Goal: Transaction & Acquisition: Purchase product/service

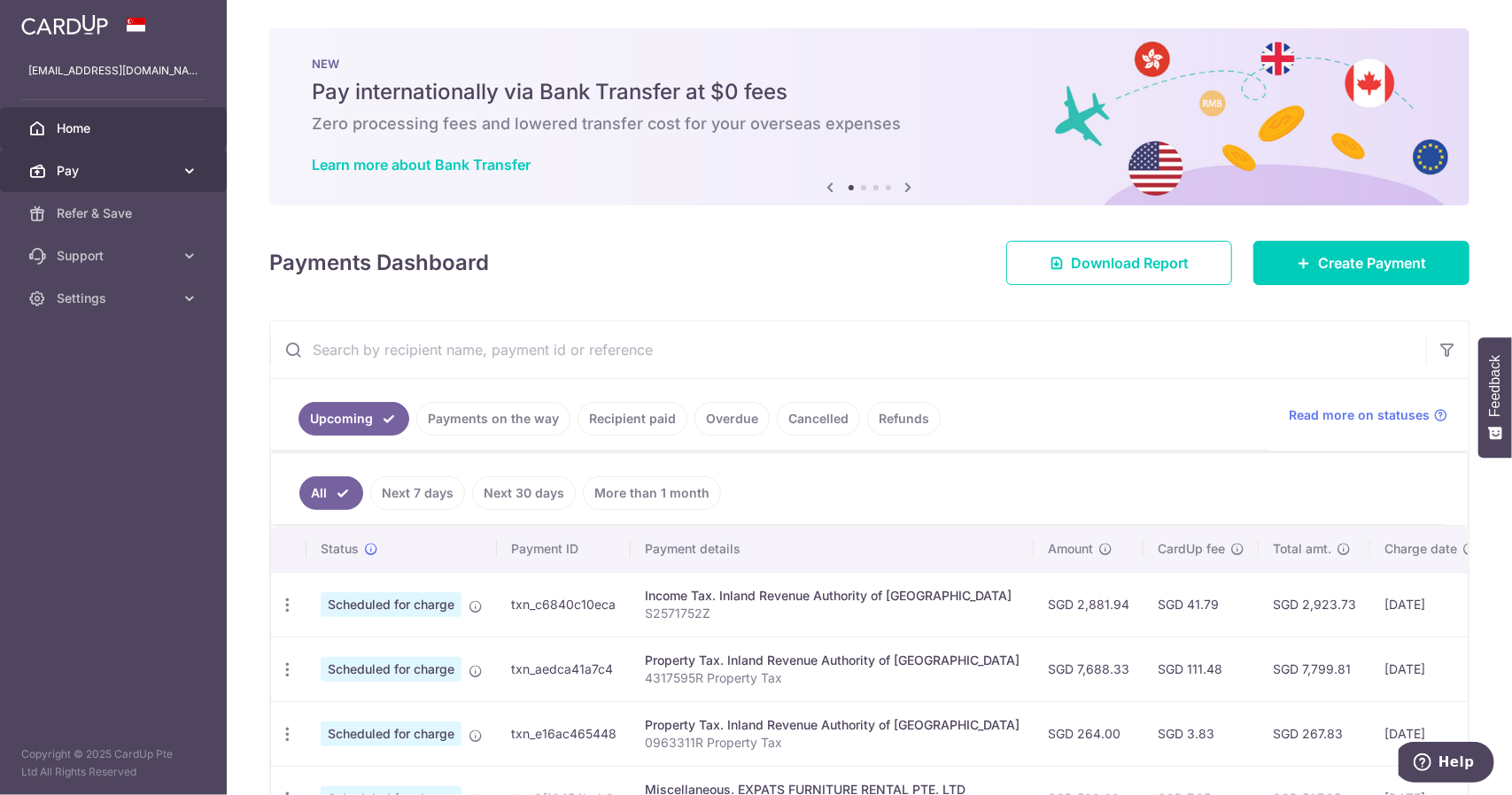
click at [145, 165] on span "Pay" at bounding box center [115, 171] width 117 height 18
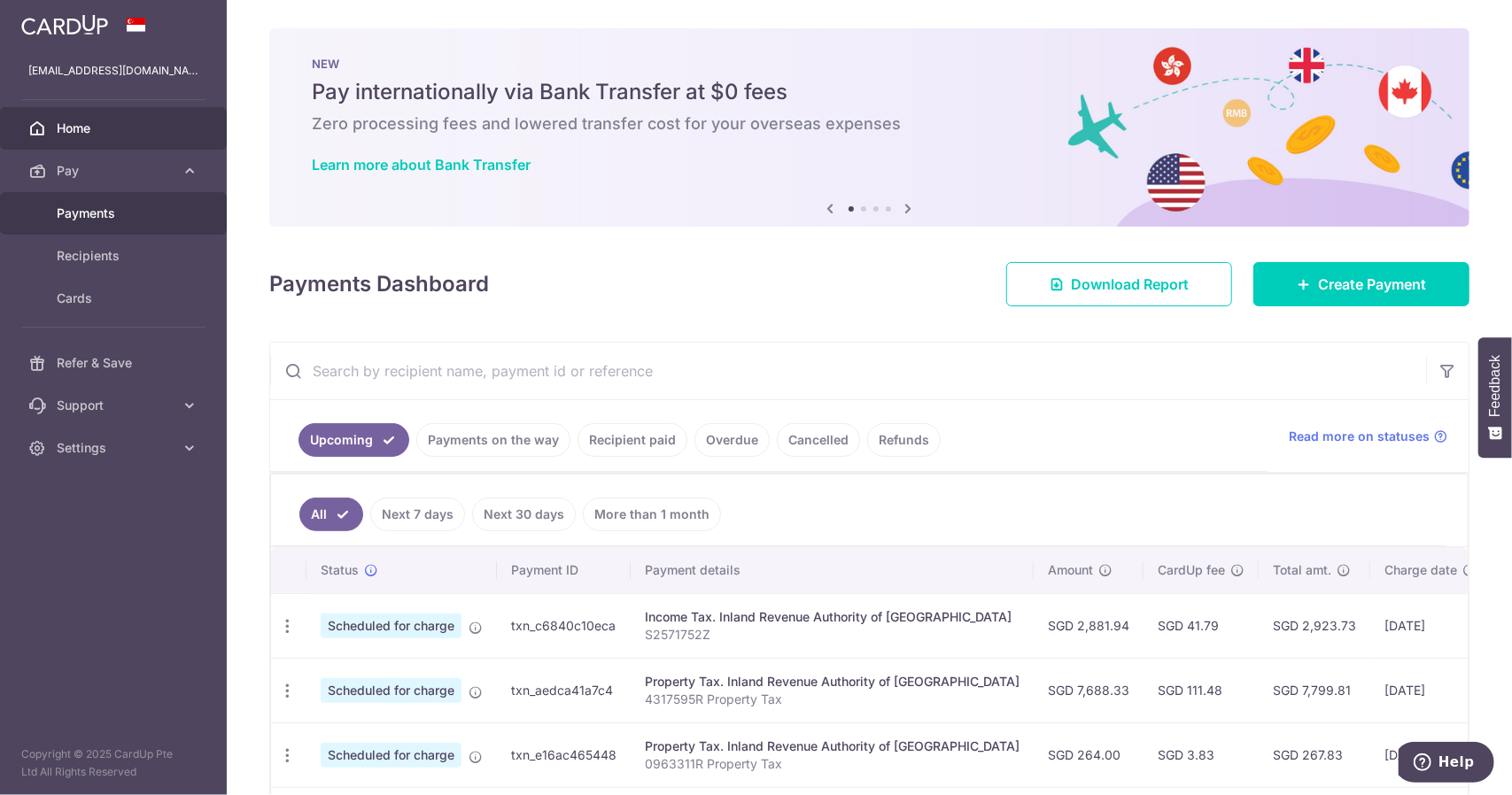
click at [111, 211] on span "Payments" at bounding box center [115, 213] width 117 height 18
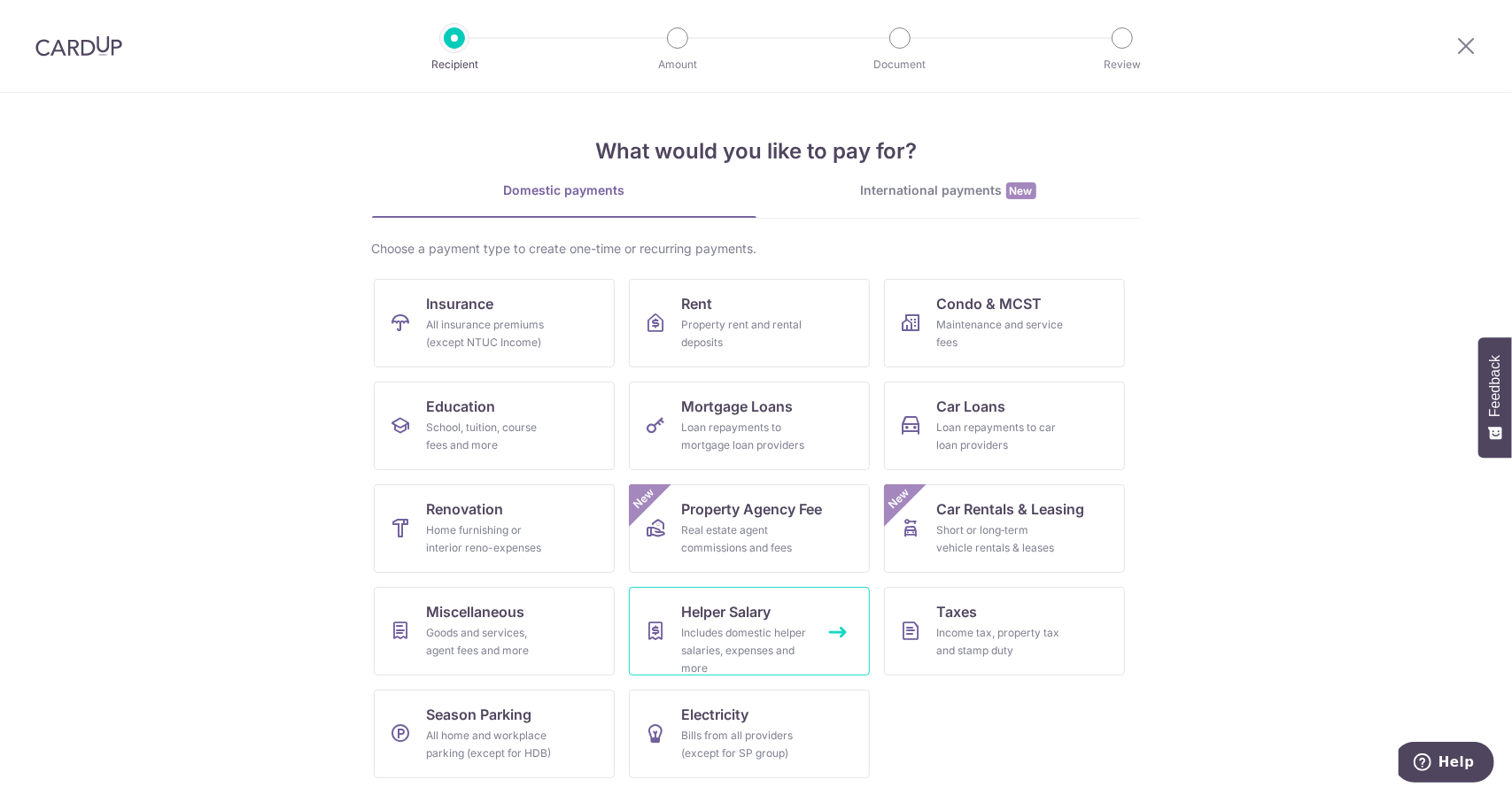
click at [761, 657] on div "Includes domestic helper salaries, expenses and more" at bounding box center [746, 651] width 128 height 53
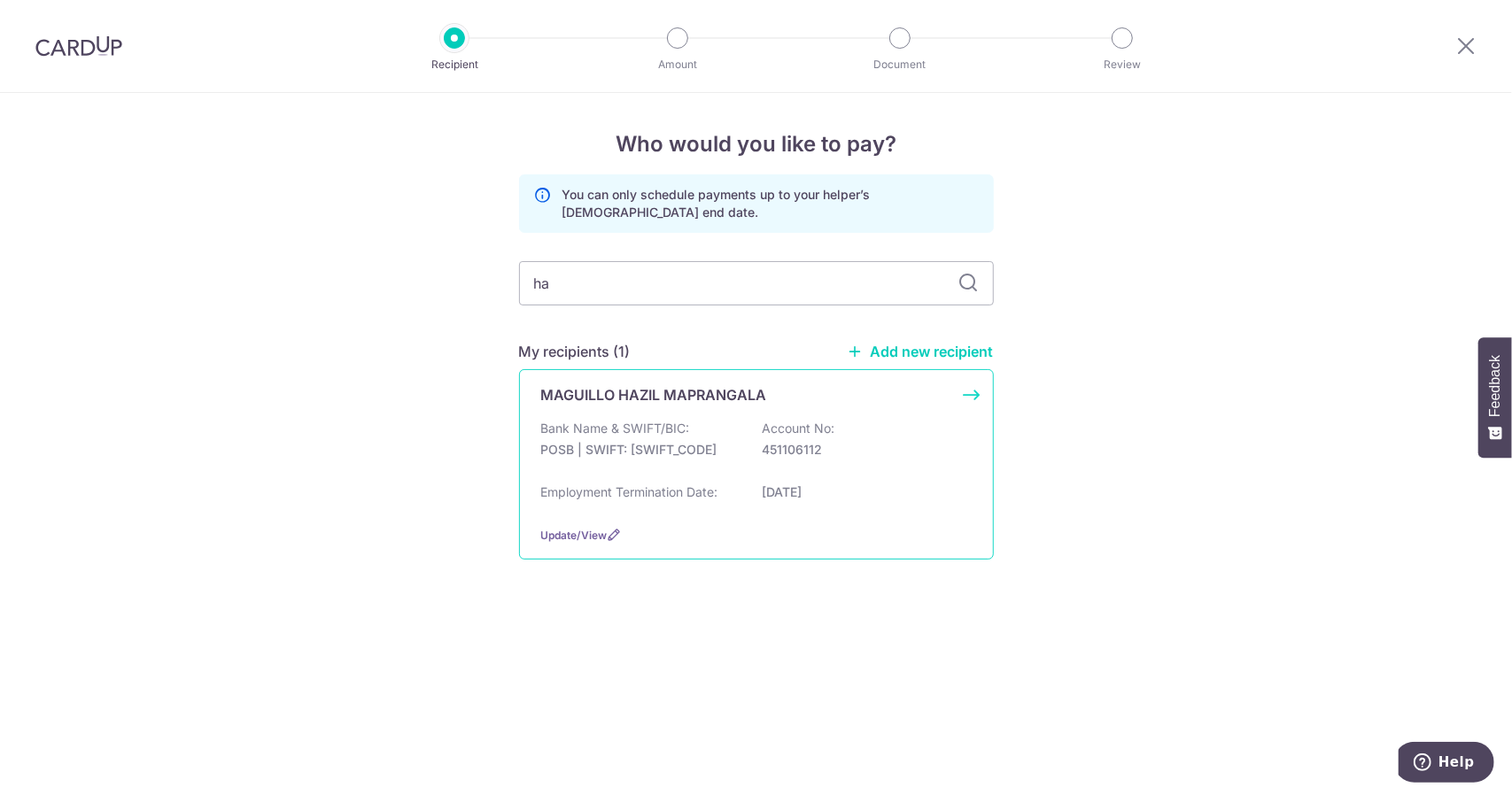
click at [702, 458] on div "Bank Name & SWIFT/BIC: POSB | SWIFT: DBSSSGSGXXX Account No: 451106112" at bounding box center [756, 448] width 431 height 57
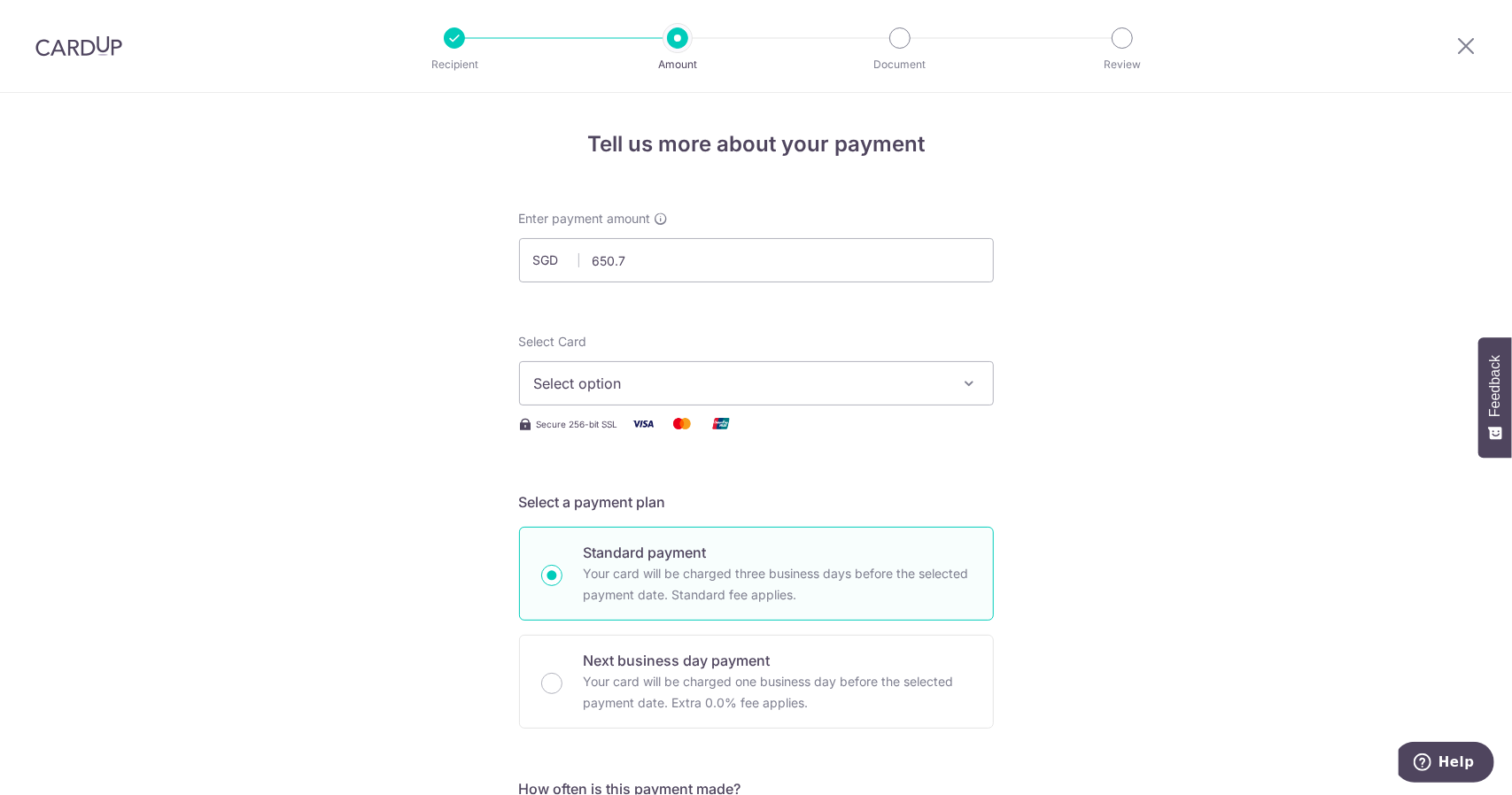
type input "650.76"
click at [688, 407] on div "Select Card Select option Add credit card Your Cards **** 9584 **** 1002 **** 3…" at bounding box center [756, 384] width 475 height 102
click at [698, 394] on button "Select option" at bounding box center [756, 383] width 475 height 44
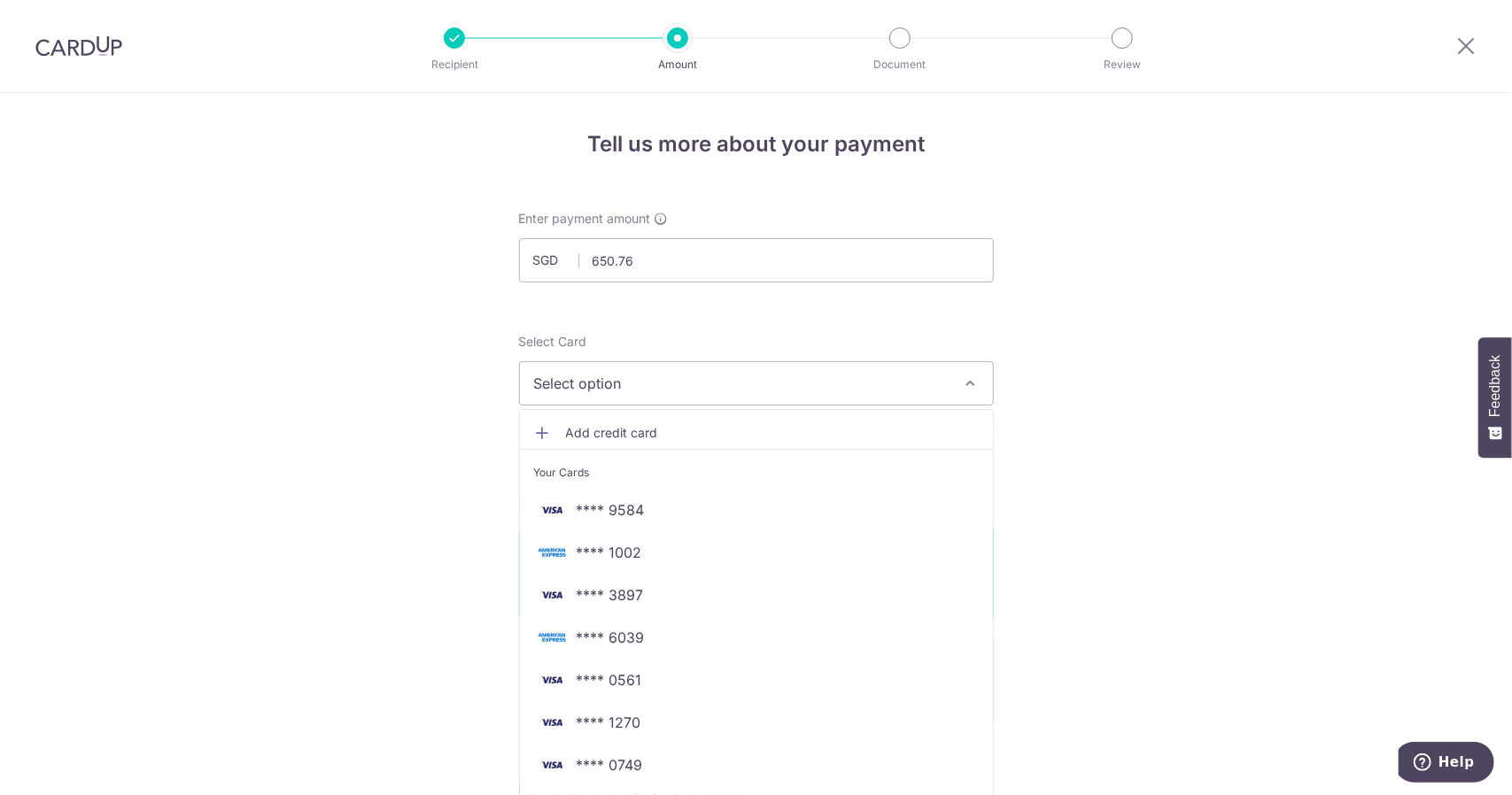
scroll to position [265, 0]
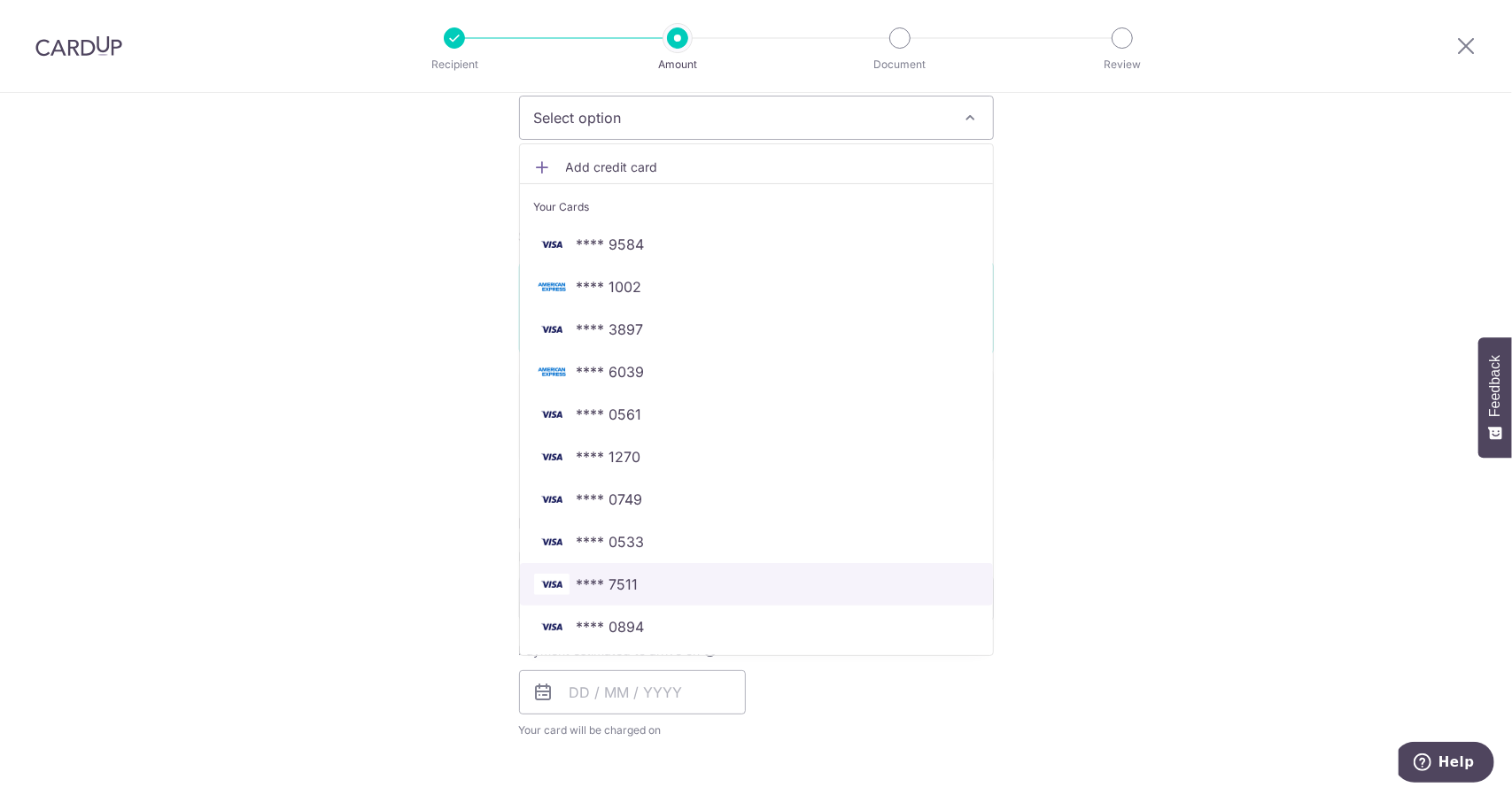
click at [666, 568] on link "**** 7511" at bounding box center [756, 584] width 473 height 42
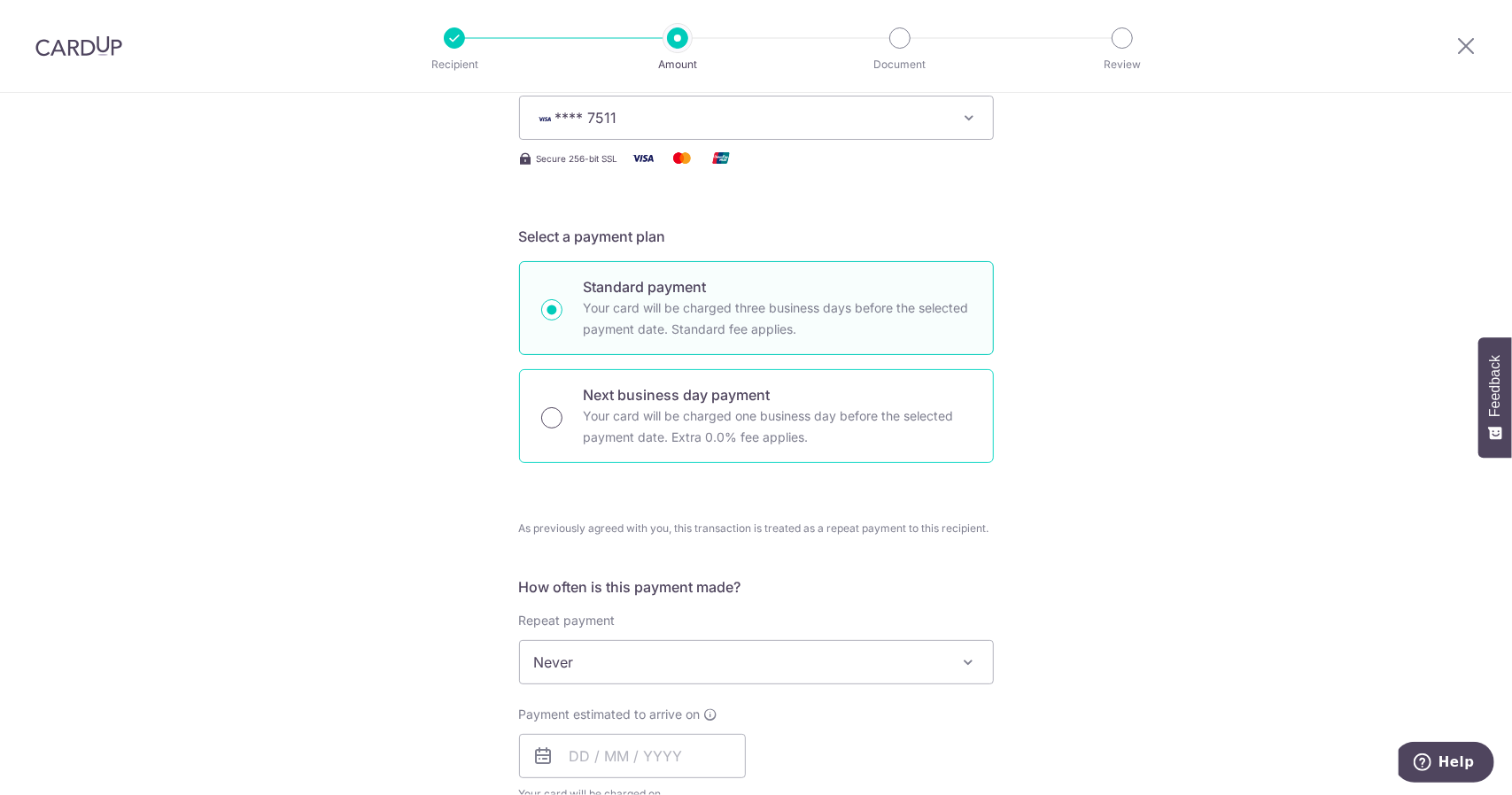
click at [551, 421] on input "Next business day payment Your card will be charged one business day before the…" at bounding box center [552, 418] width 22 height 22
radio input "true"
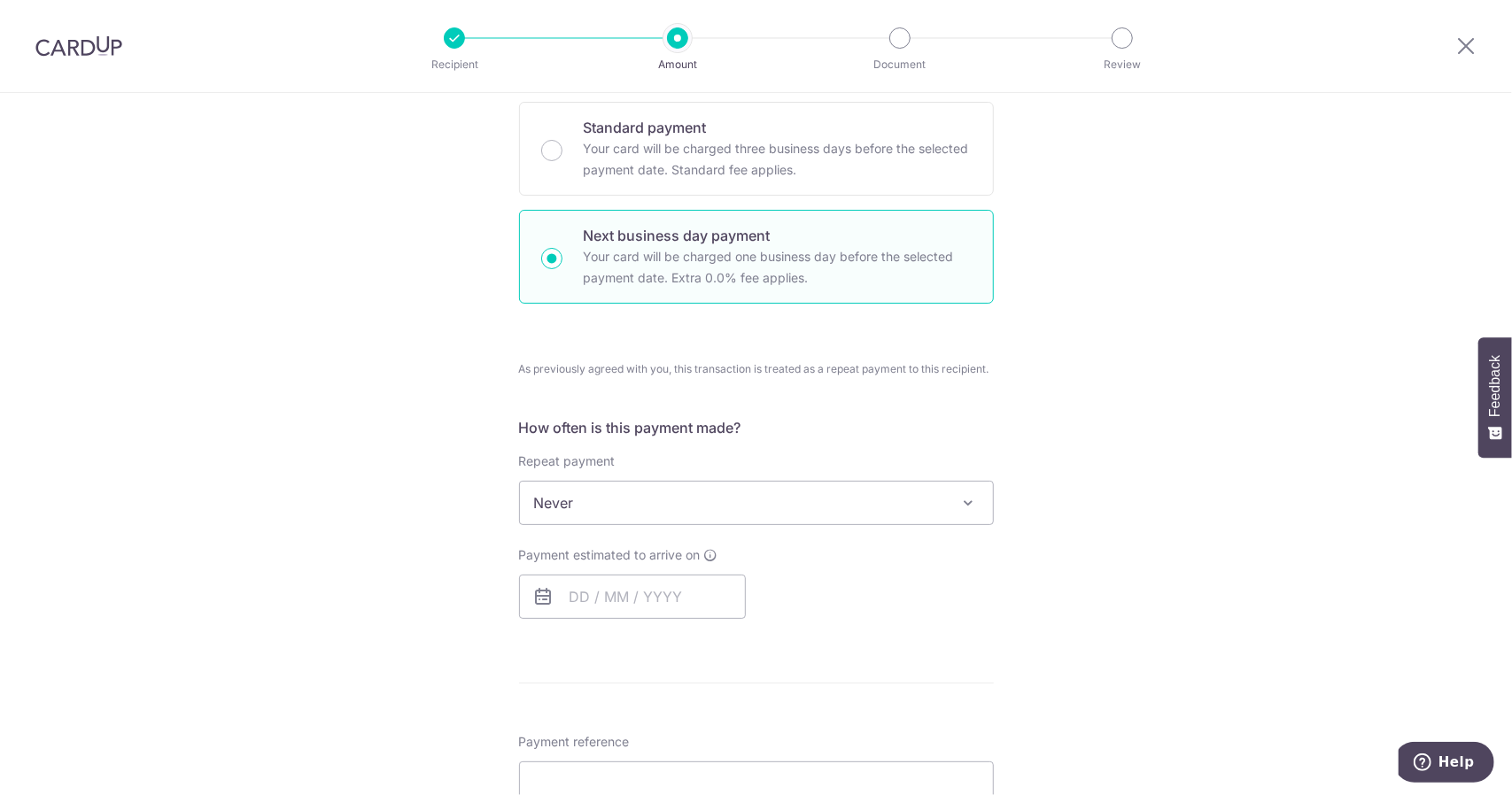
scroll to position [532, 0]
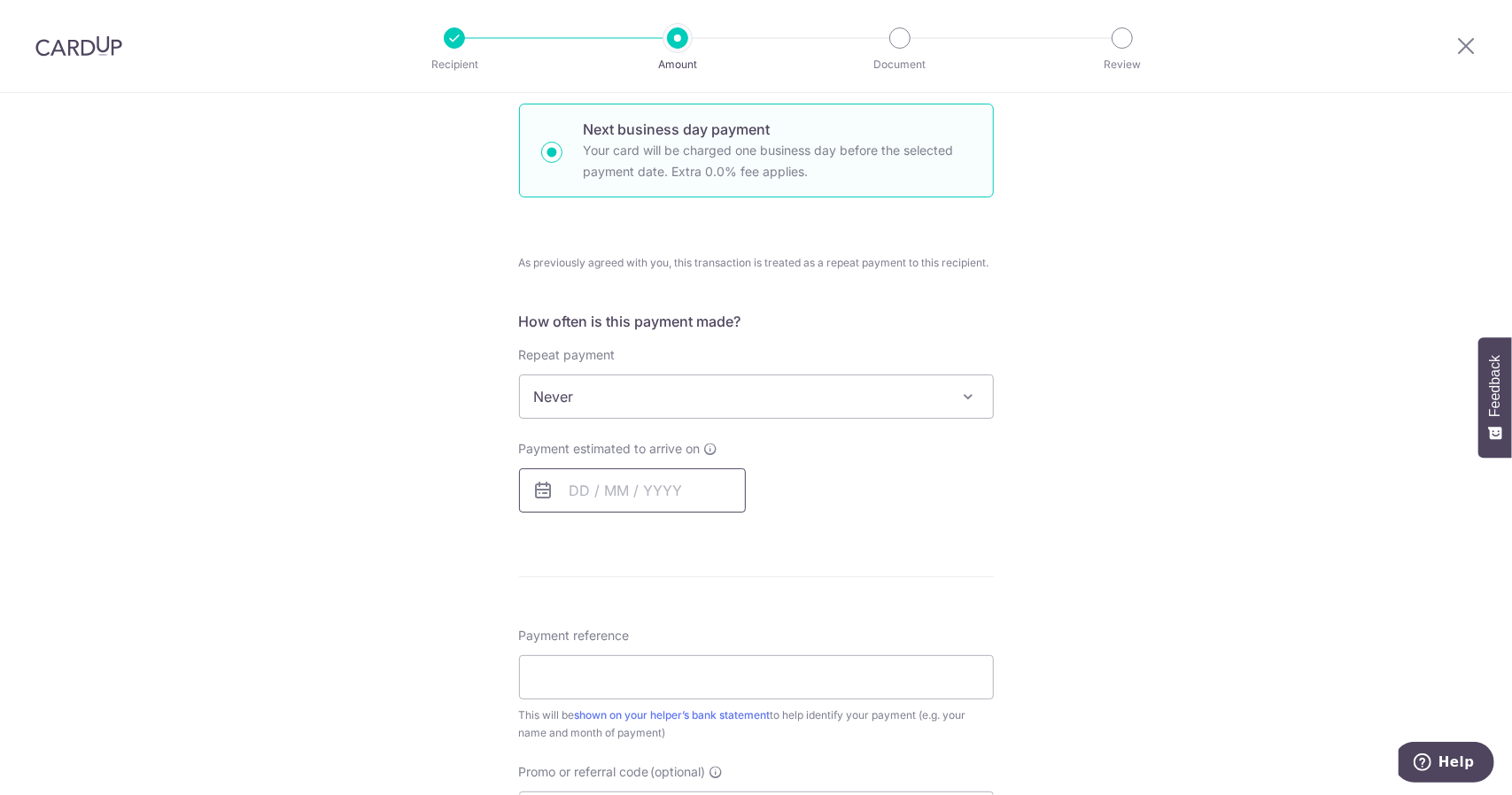
drag, startPoint x: 635, startPoint y: 461, endPoint x: 636, endPoint y: 474, distance: 13.0
click at [636, 462] on div "Payment estimated to arrive on Your card will be charged on for the first payme…" at bounding box center [632, 477] width 227 height 73
click at [637, 474] on input "text" at bounding box center [632, 490] width 227 height 44
click at [692, 617] on link "2" at bounding box center [697, 616] width 29 height 28
type input "02/10/2025"
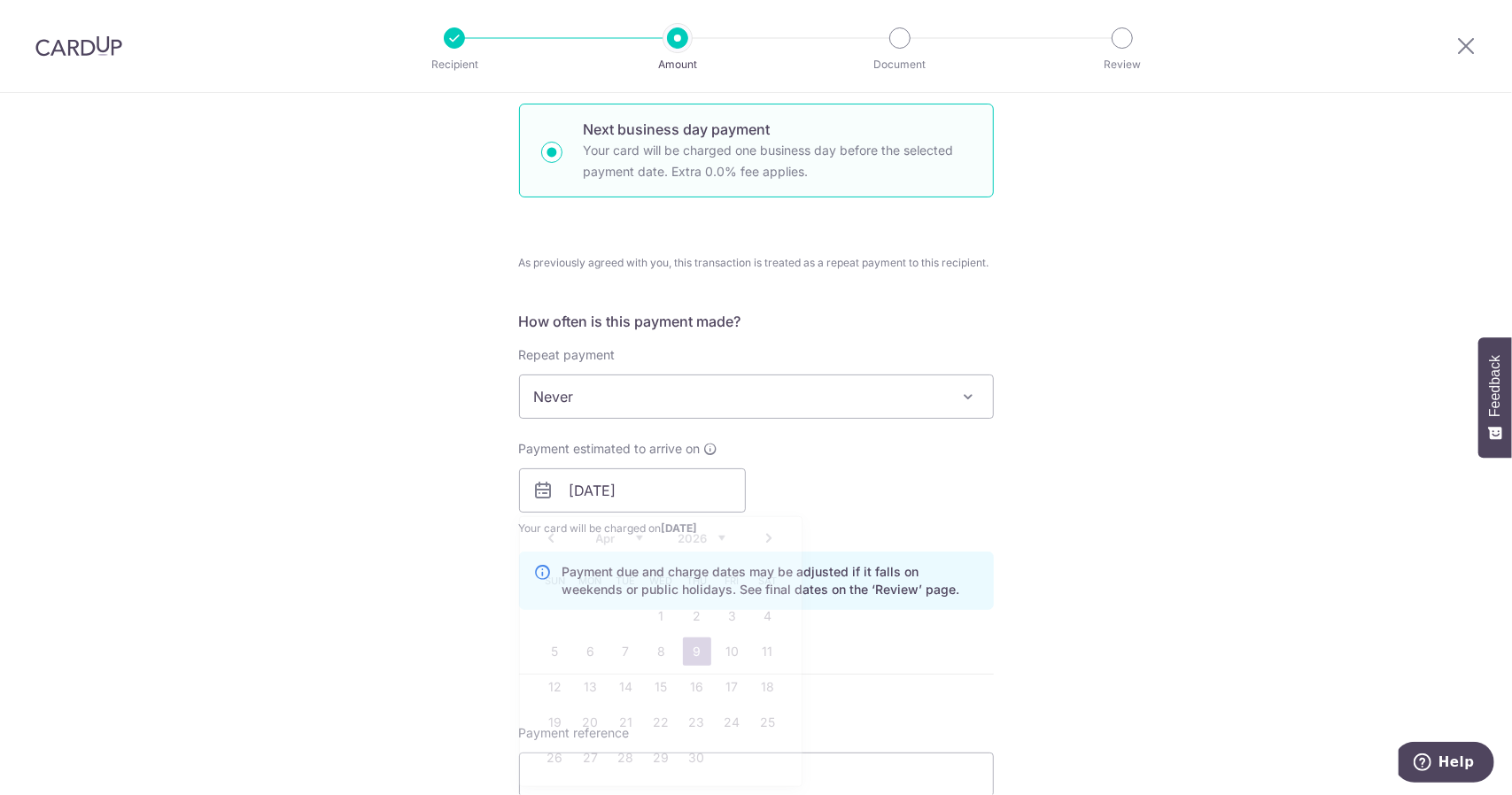
scroll to position [709, 0]
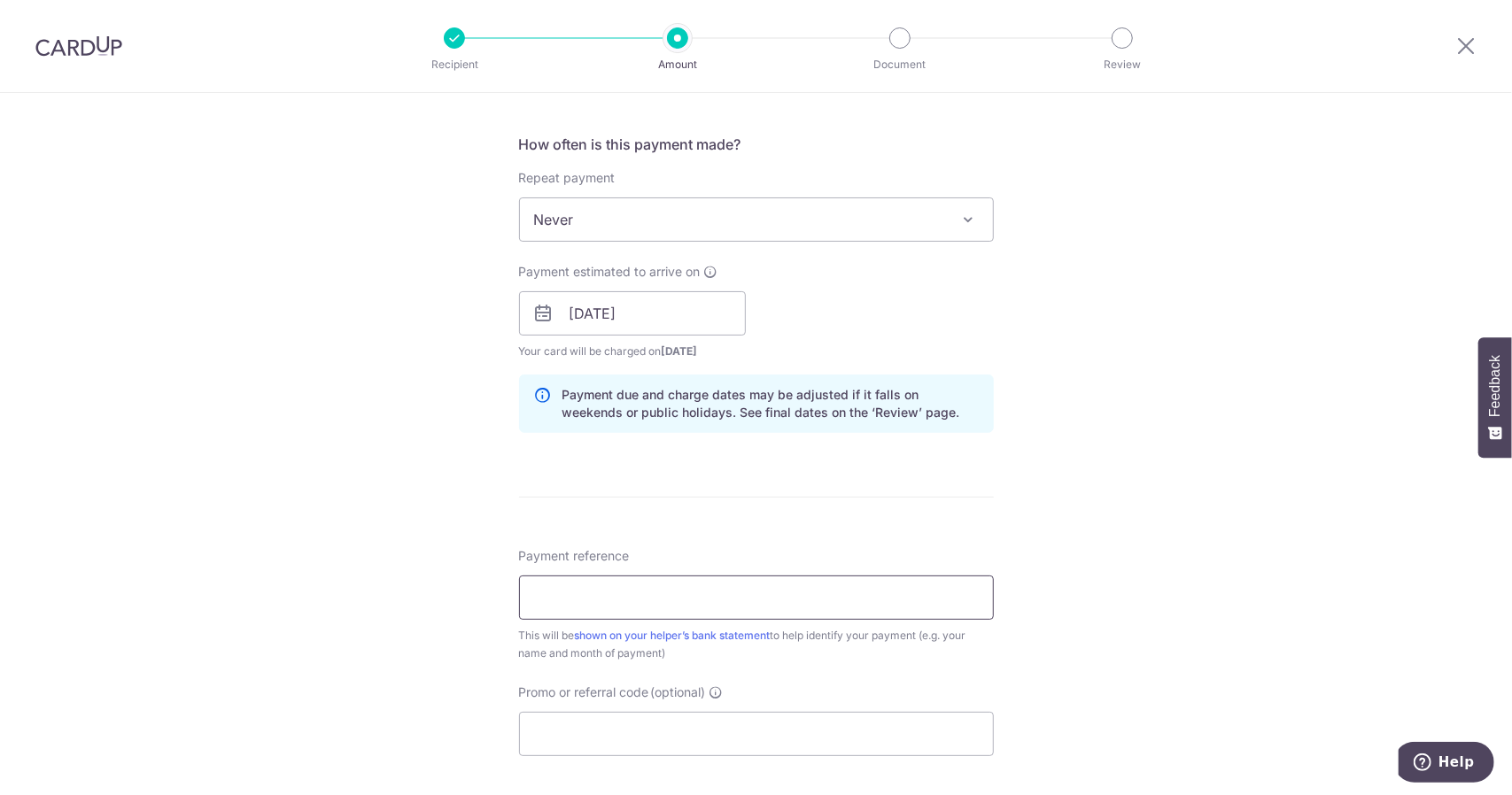
click at [638, 610] on input "Payment reference" at bounding box center [756, 597] width 475 height 44
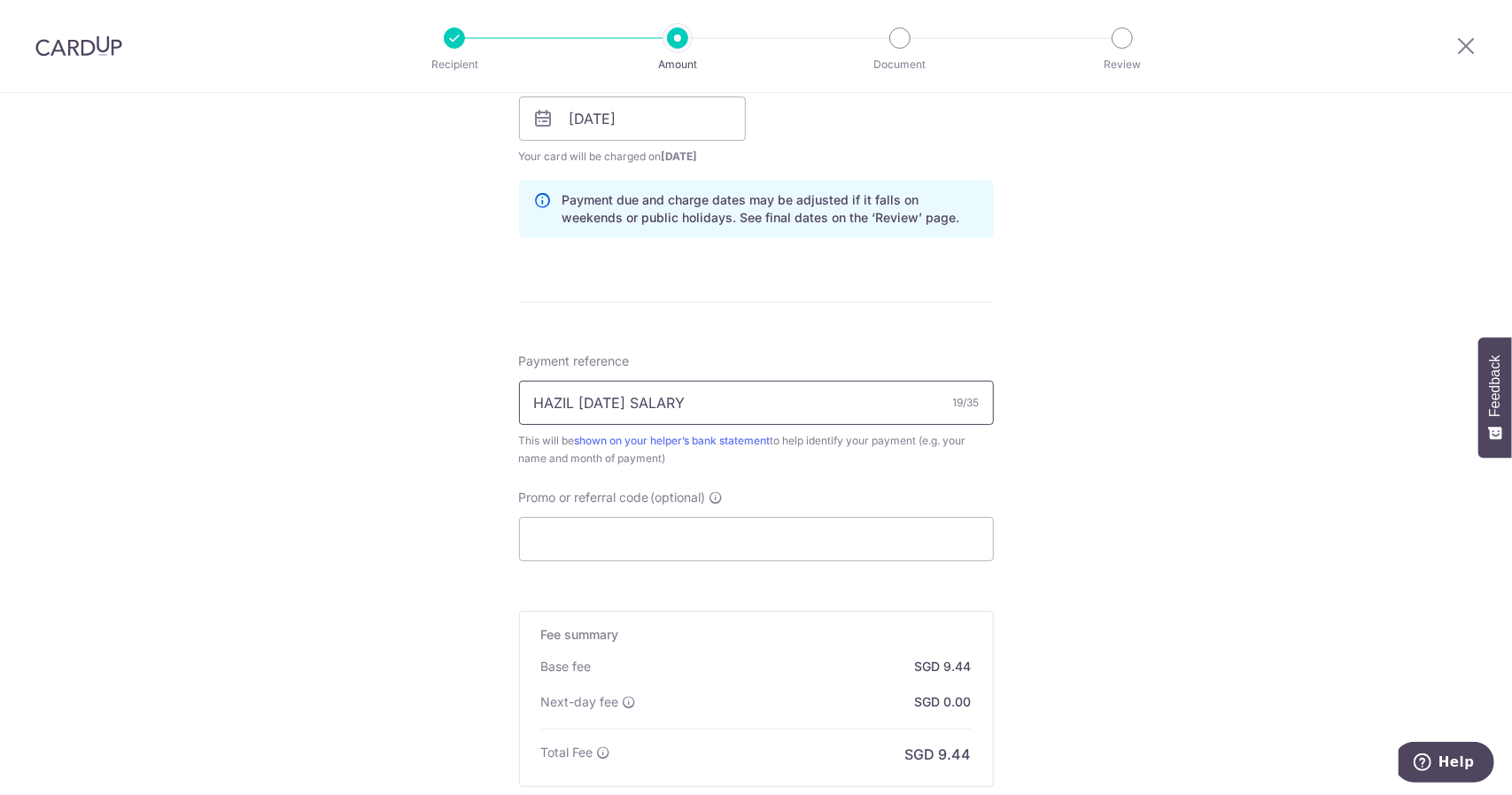
scroll to position [1117, 0]
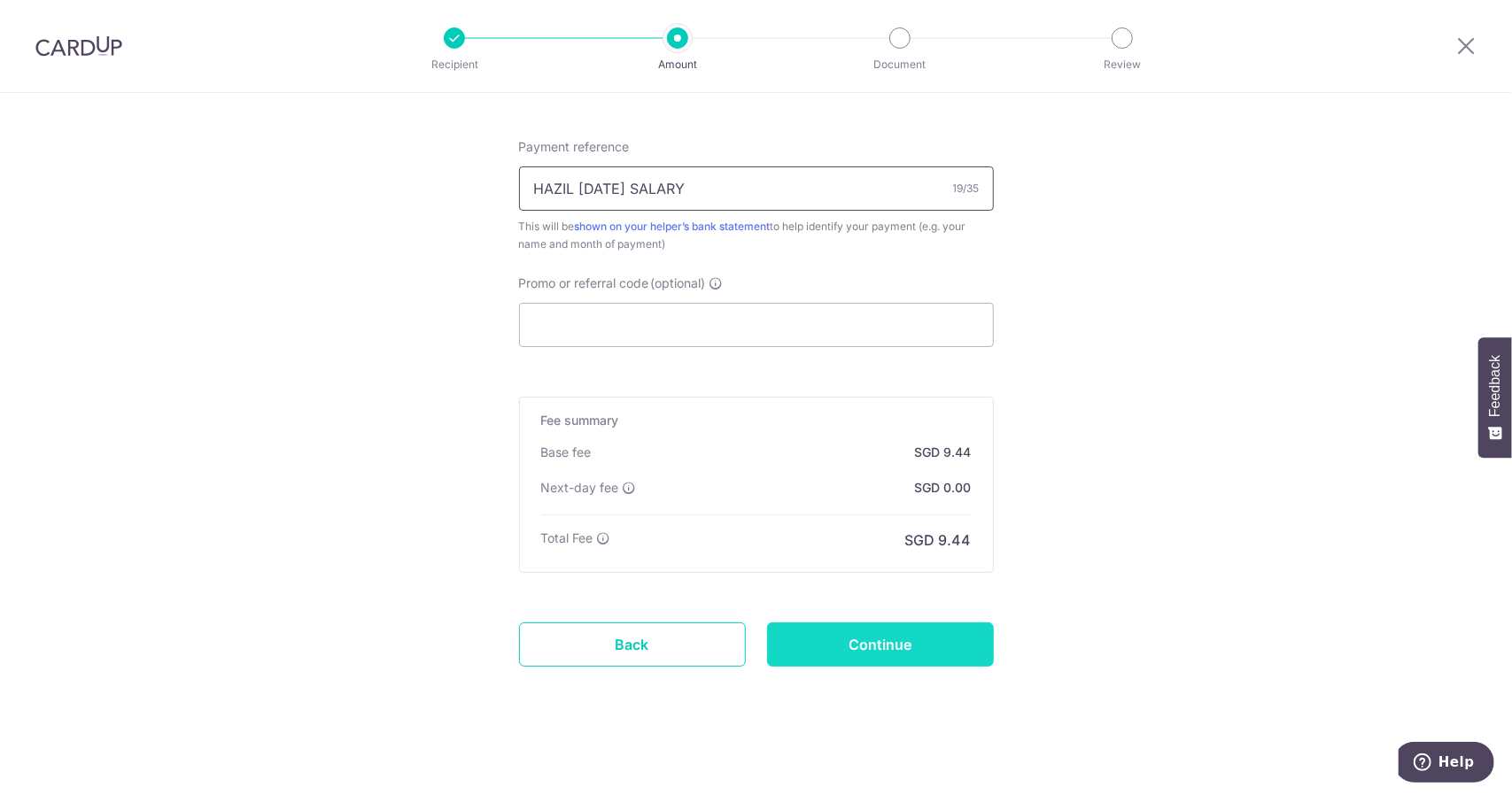
type input "HAZIL [DATE] SALARY"
click at [848, 648] on input "Continue" at bounding box center [880, 644] width 227 height 44
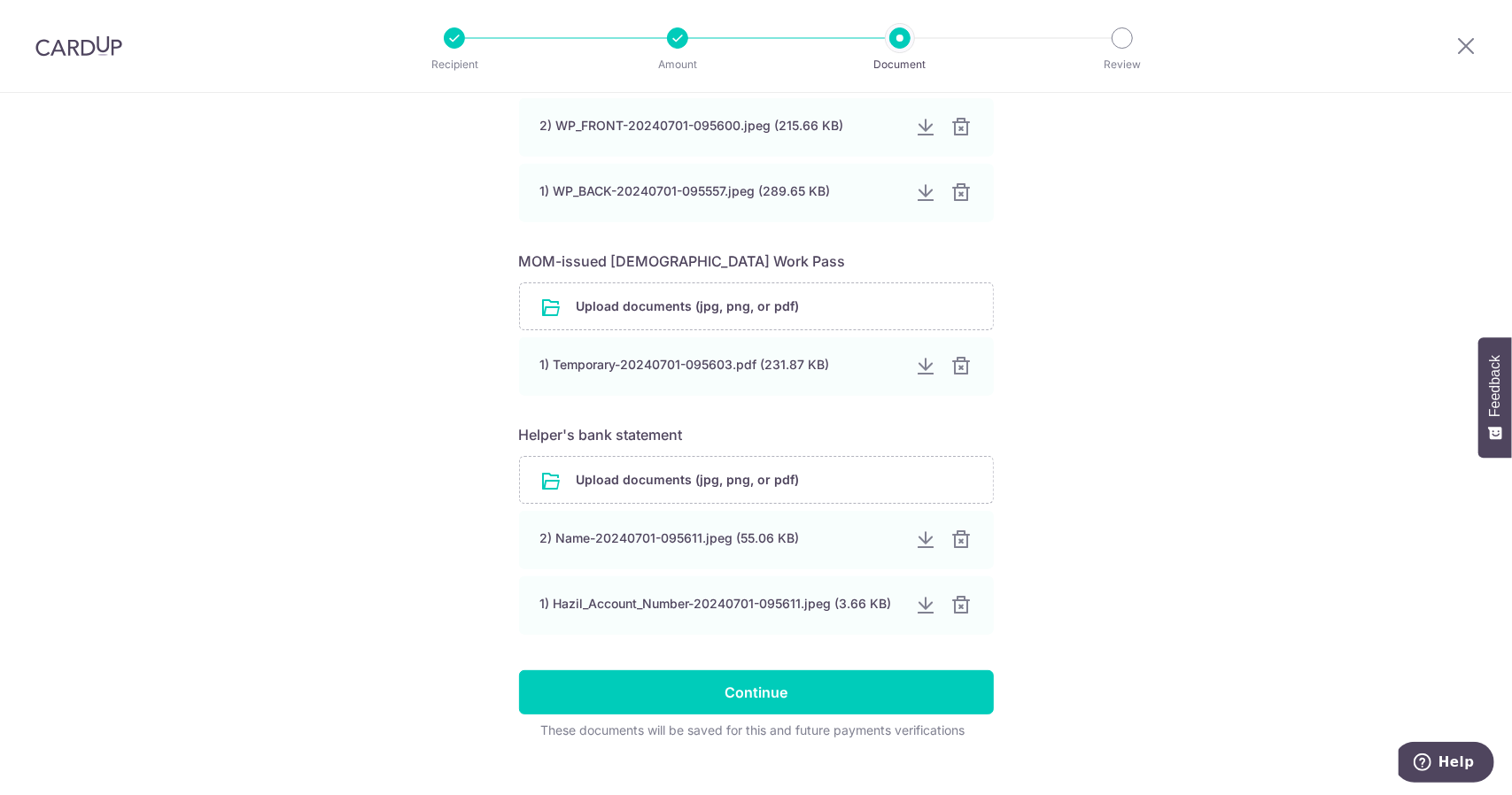
scroll to position [870, 0]
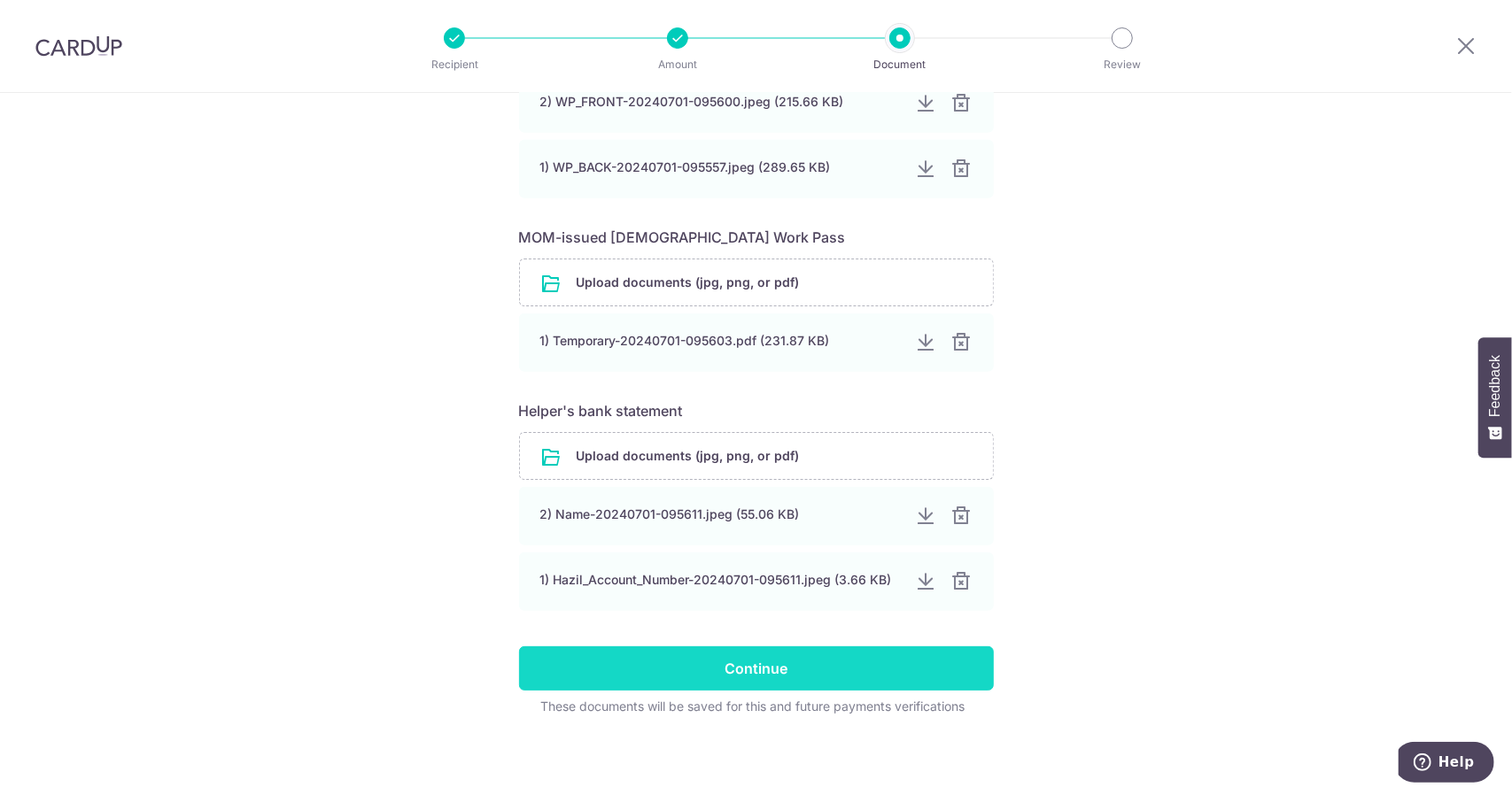
click at [714, 657] on input "Continue" at bounding box center [756, 668] width 475 height 44
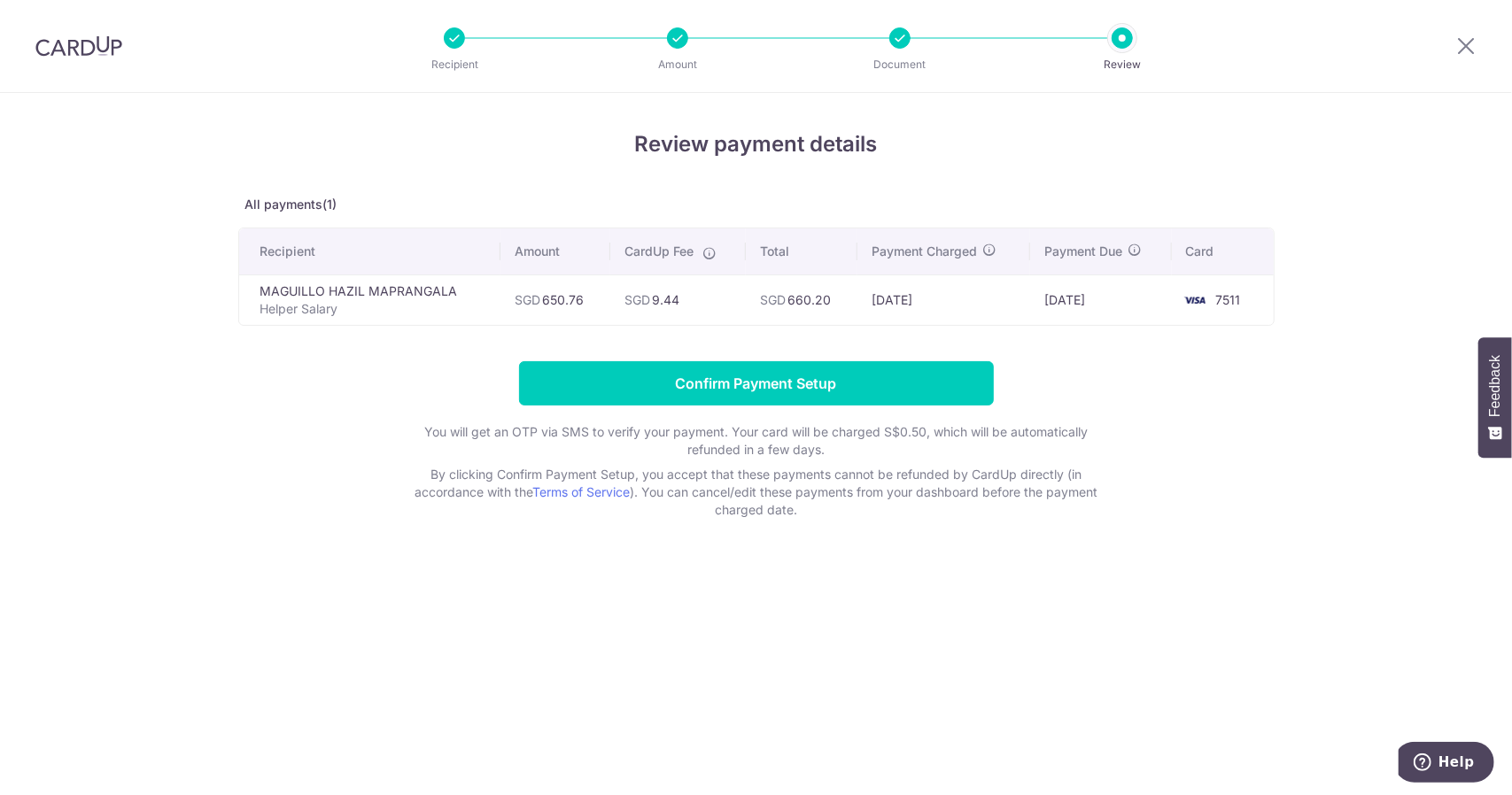
click at [790, 389] on input "Confirm Payment Setup" at bounding box center [756, 383] width 475 height 44
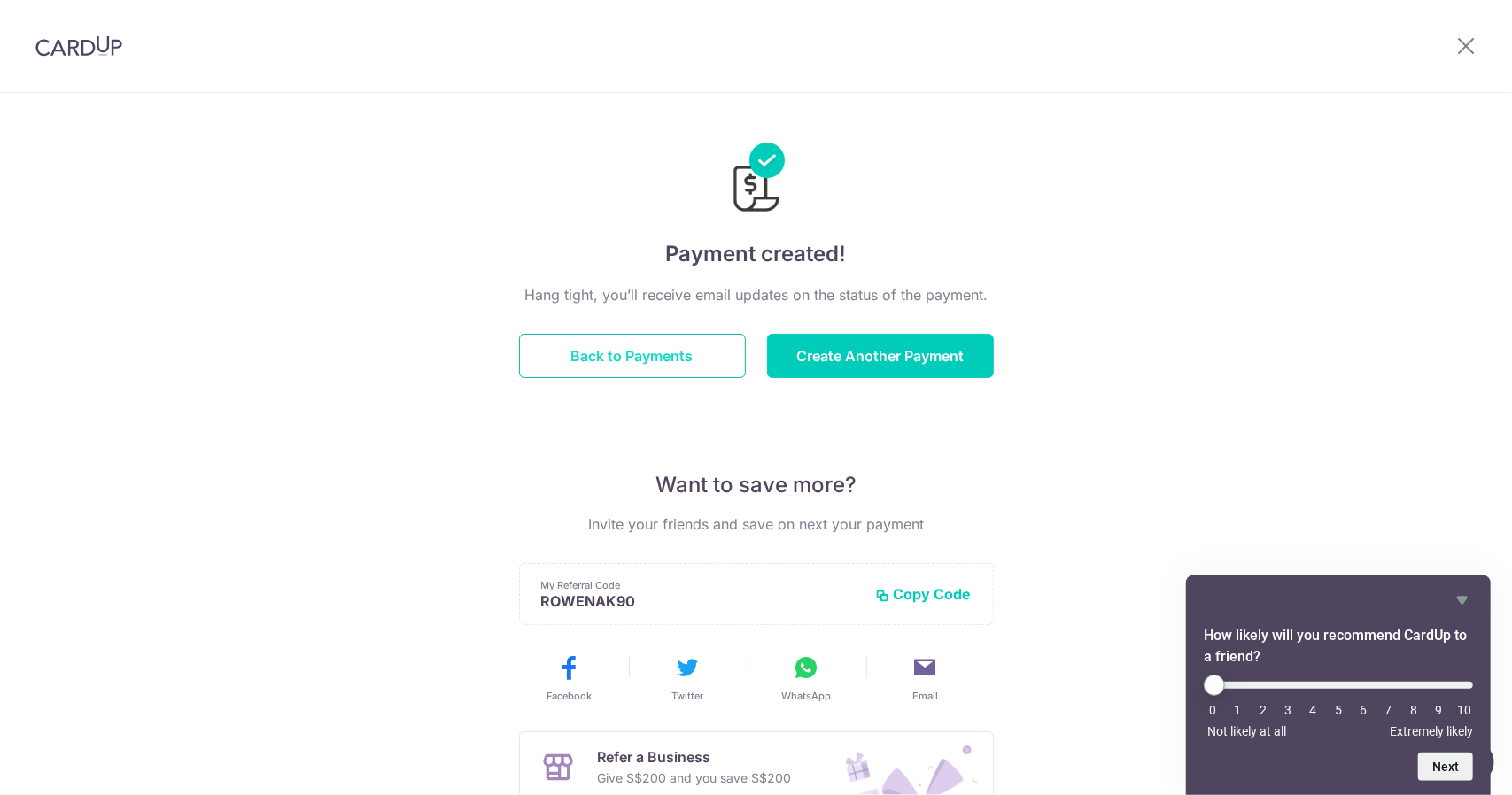
click at [715, 356] on button "Back to Payments" at bounding box center [632, 356] width 227 height 44
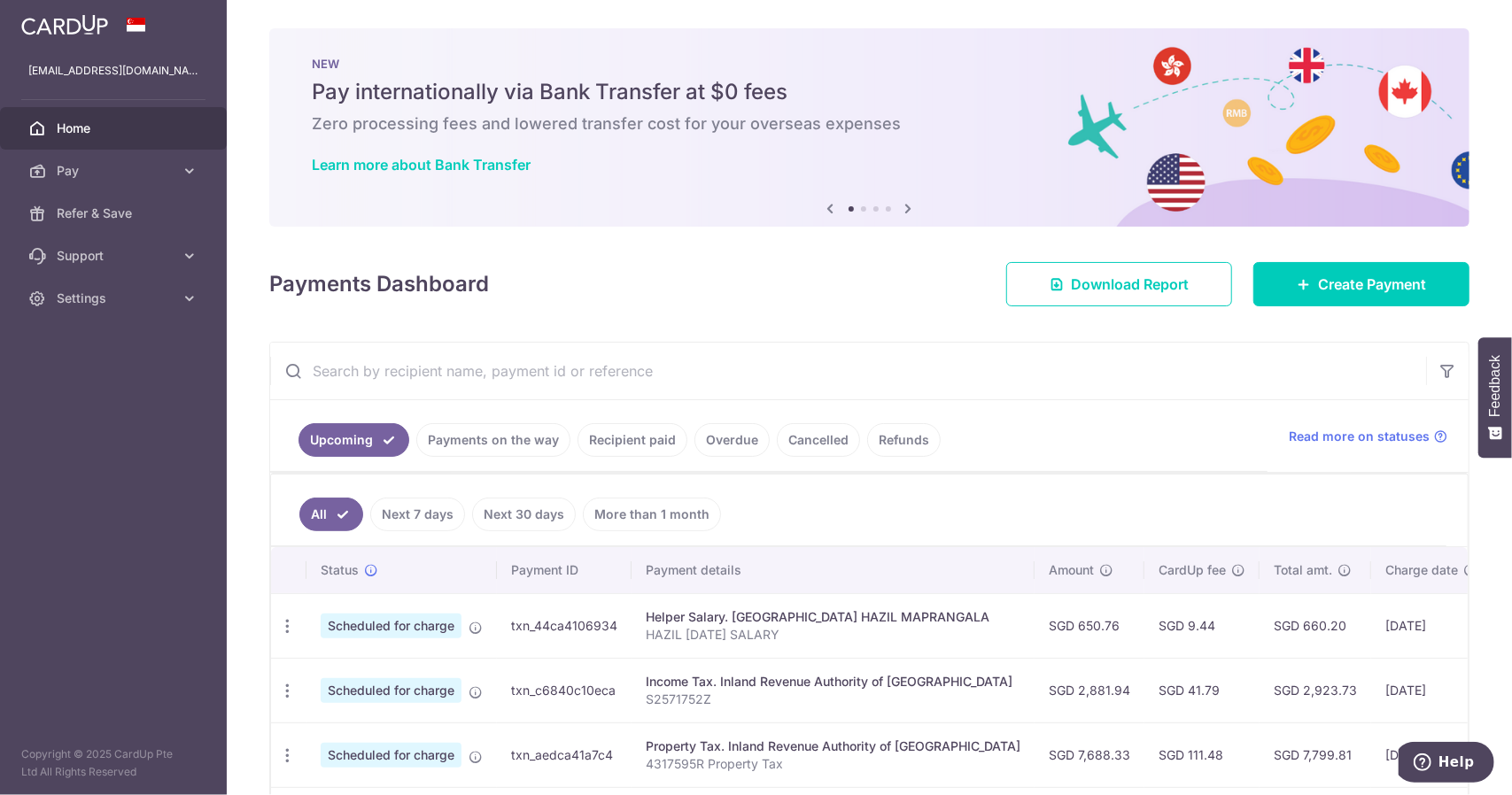
click at [610, 409] on ul "Upcoming Payments on the way Recipient paid Overdue Cancelled Refunds" at bounding box center [769, 435] width 997 height 72
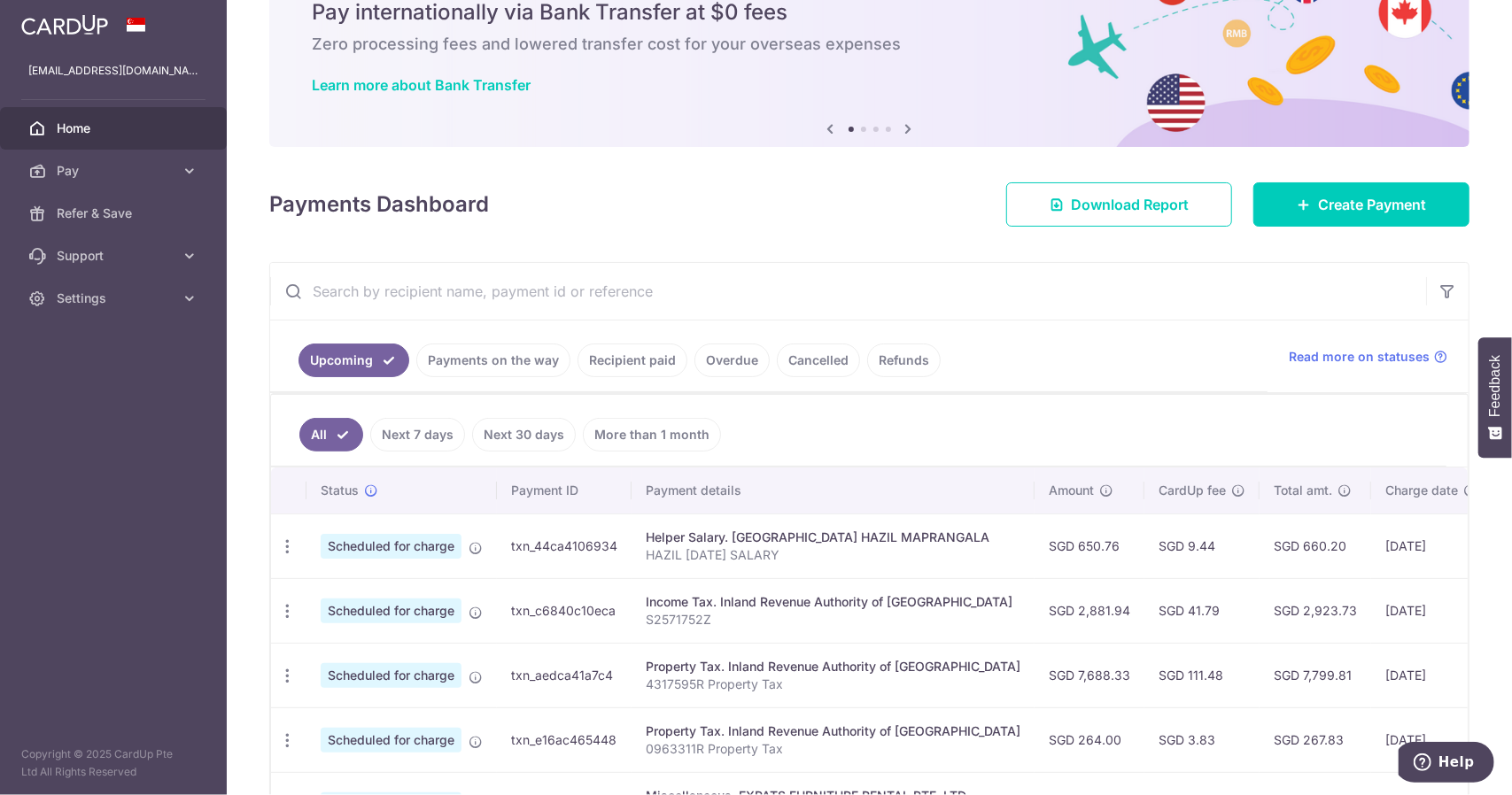
scroll to position [265, 0]
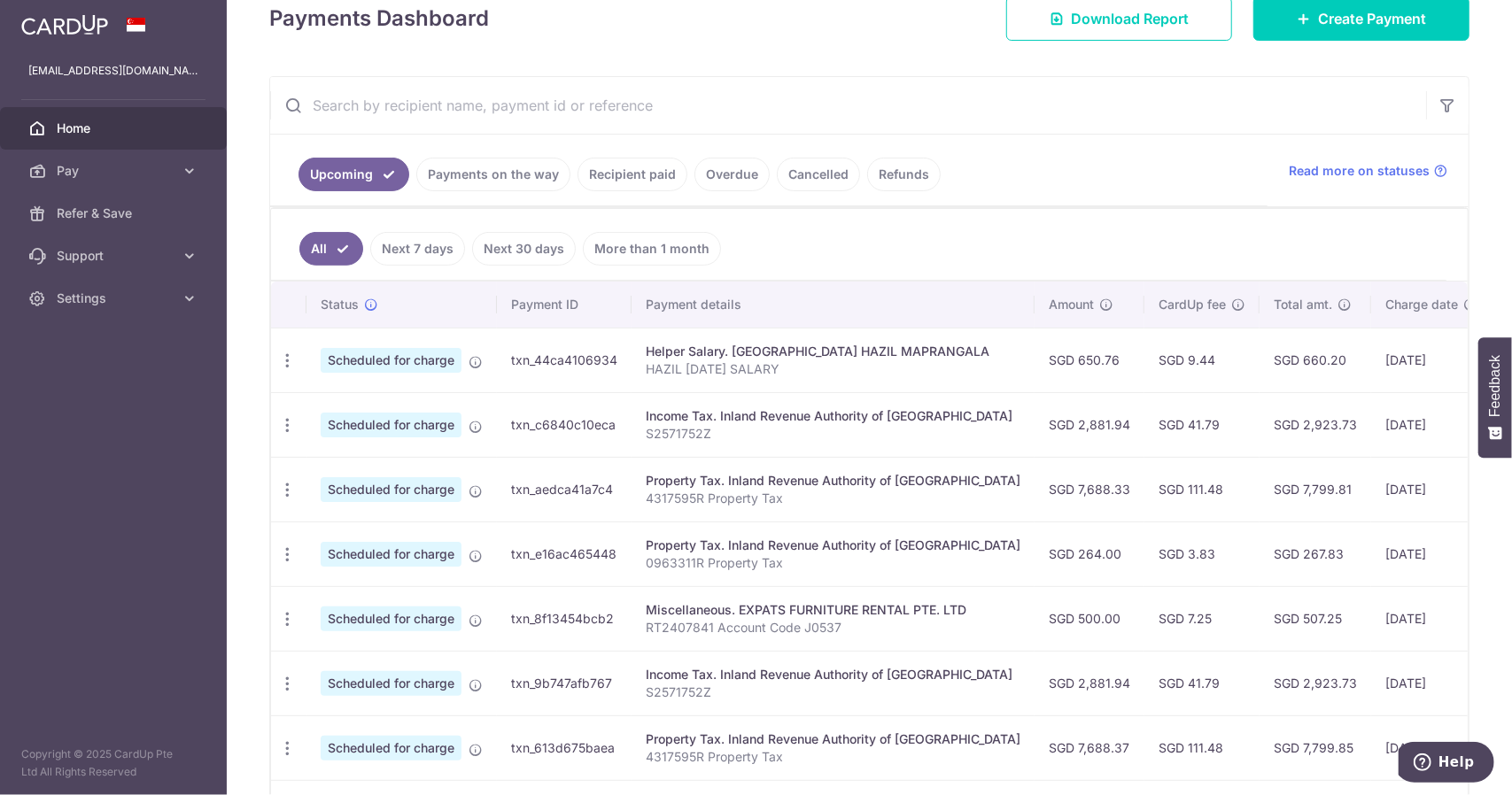
click at [637, 176] on link "Recipient paid" at bounding box center [632, 174] width 110 height 33
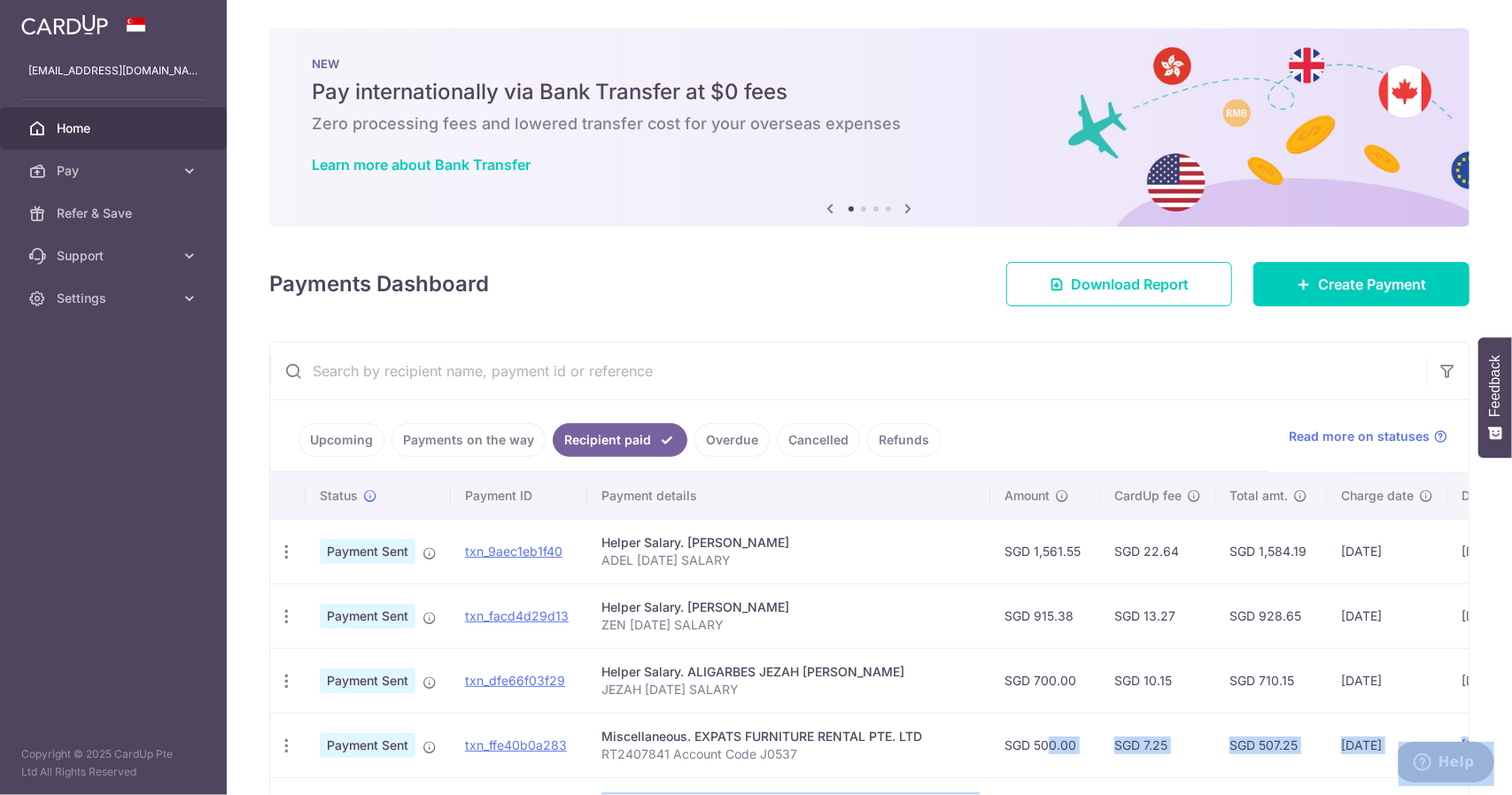
scroll to position [0, 156]
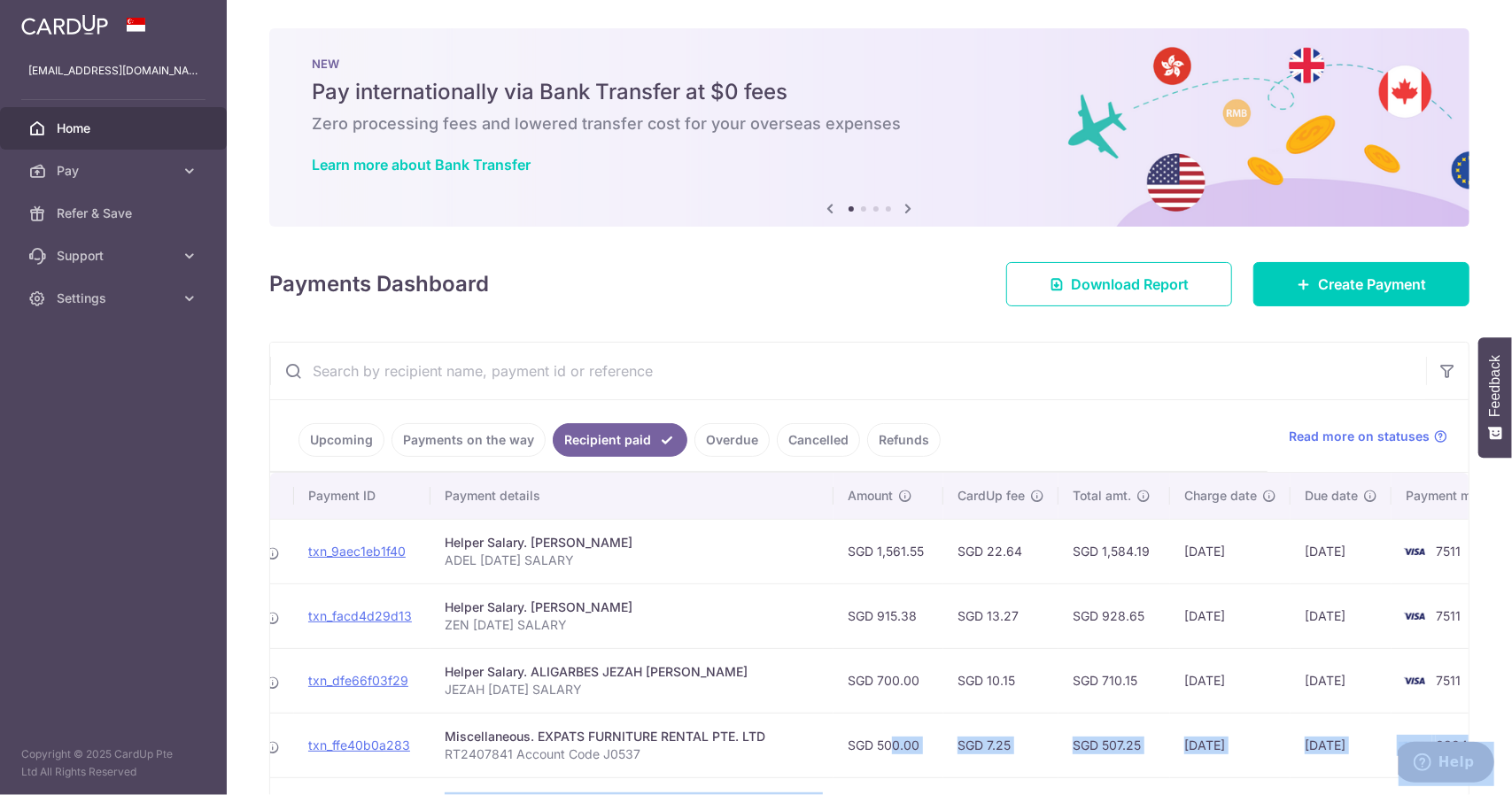
drag, startPoint x: 2373, startPoint y: 1484, endPoint x: 1491, endPoint y: 757, distance: 1143.0
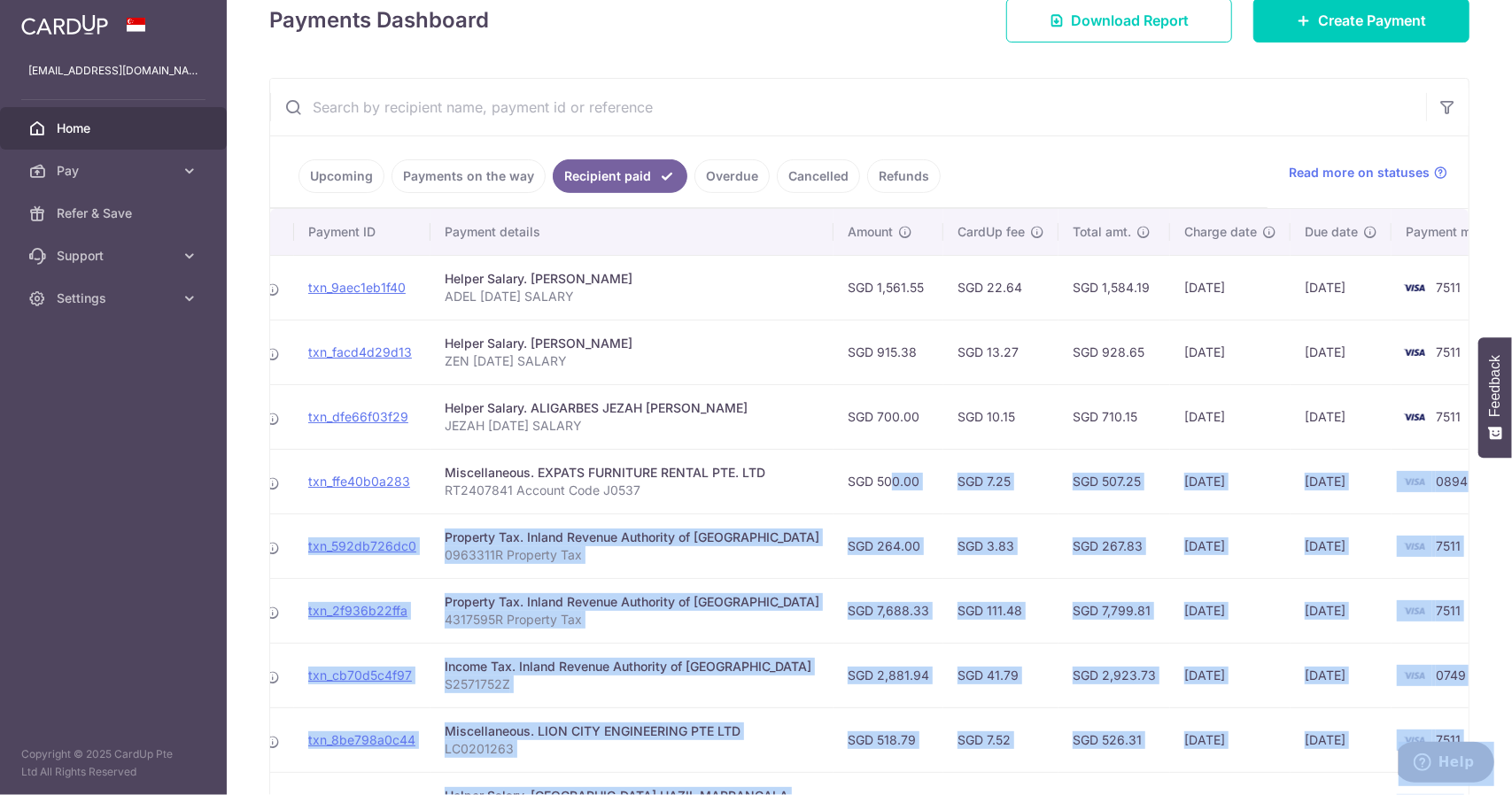
scroll to position [265, 0]
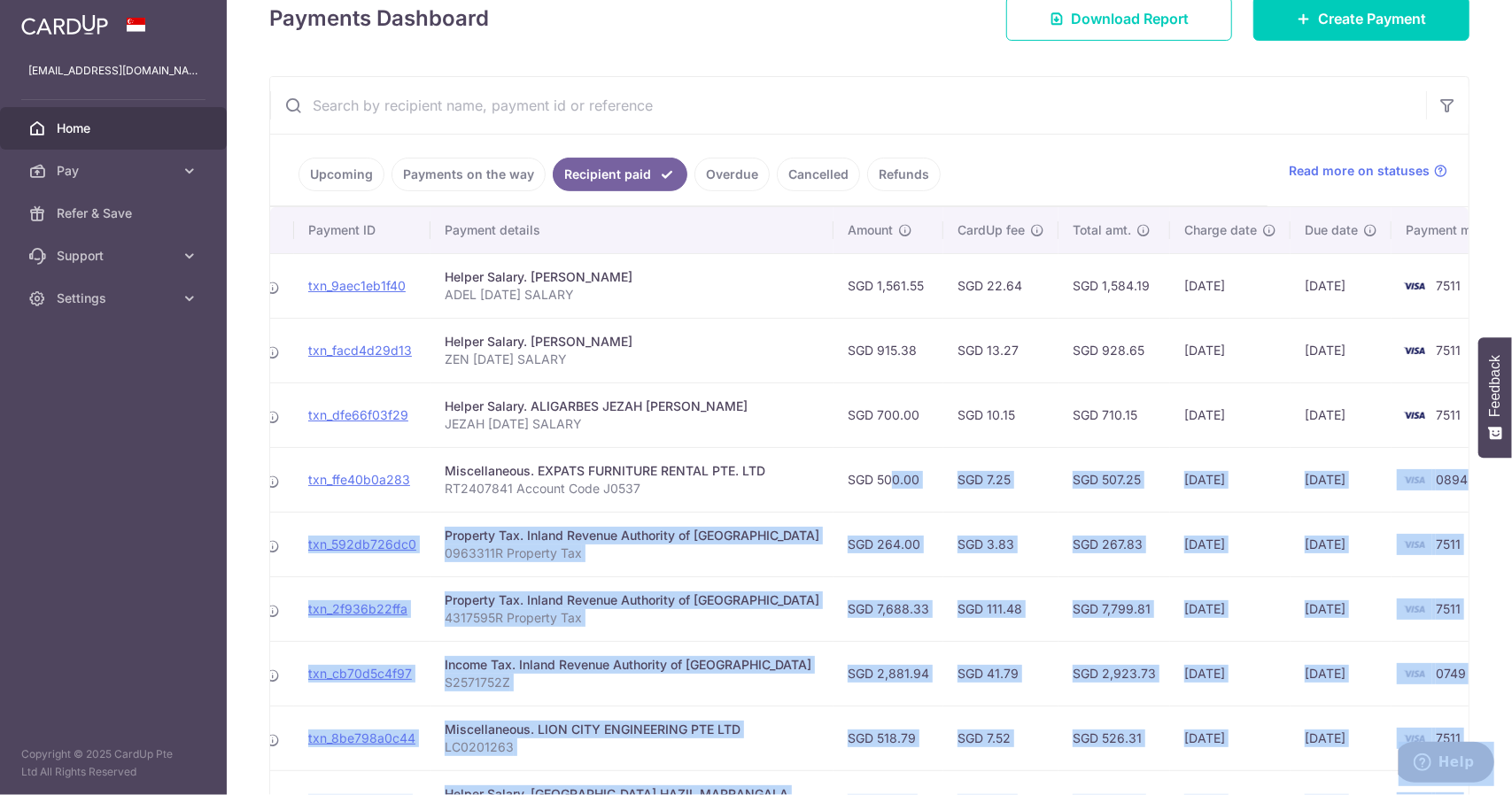
click at [1476, 529] on div "× Pause Schedule Pause all future payments in this series Pause just this one p…" at bounding box center [869, 397] width 1285 height 795
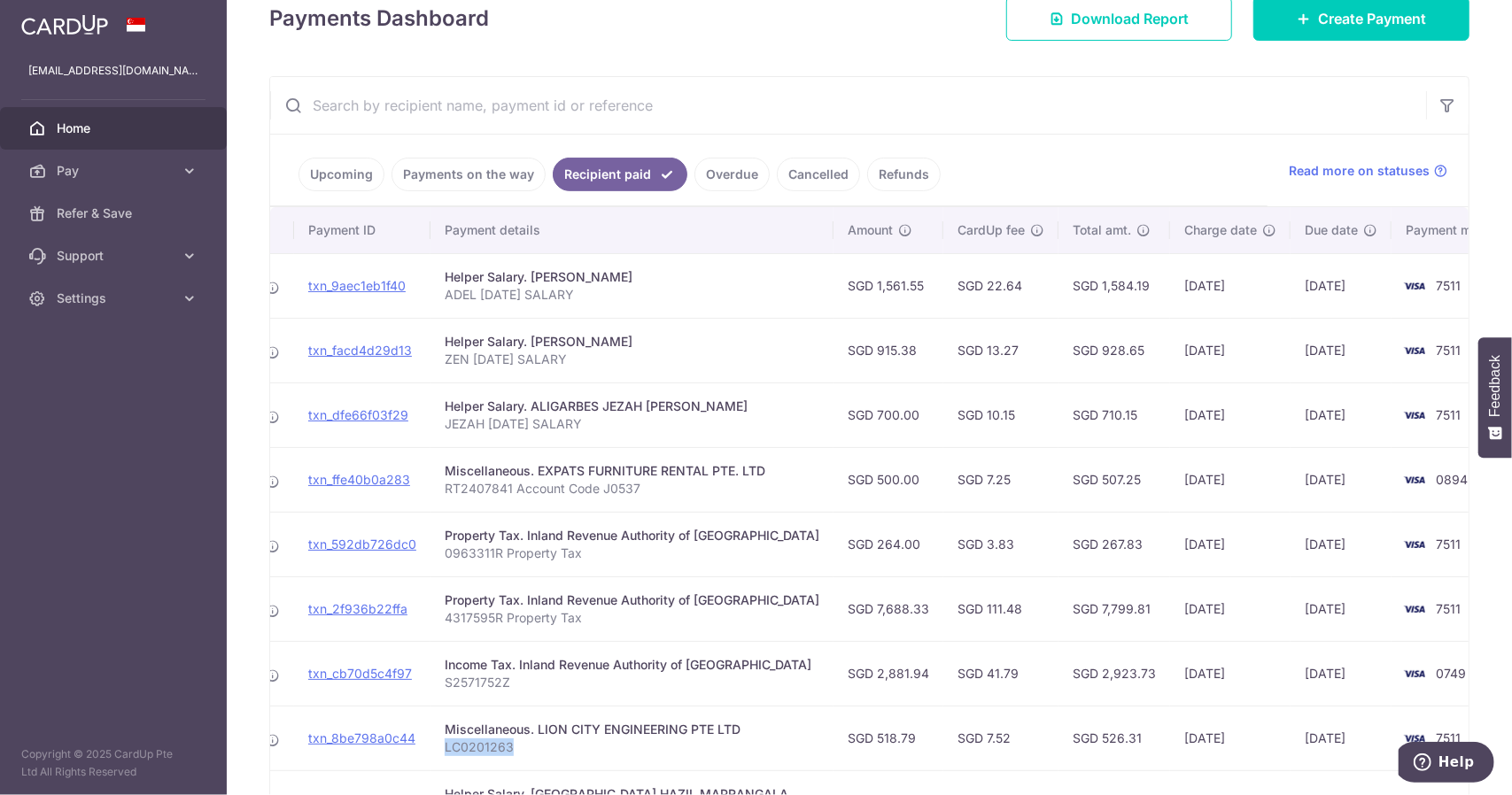
drag, startPoint x: 516, startPoint y: 742, endPoint x: 431, endPoint y: 747, distance: 85.1
click at [431, 747] on td "Miscellaneous. LION CITY ENGINEERING PTE LTD LC0201263" at bounding box center [632, 738] width 403 height 65
copy p "LC0201263"
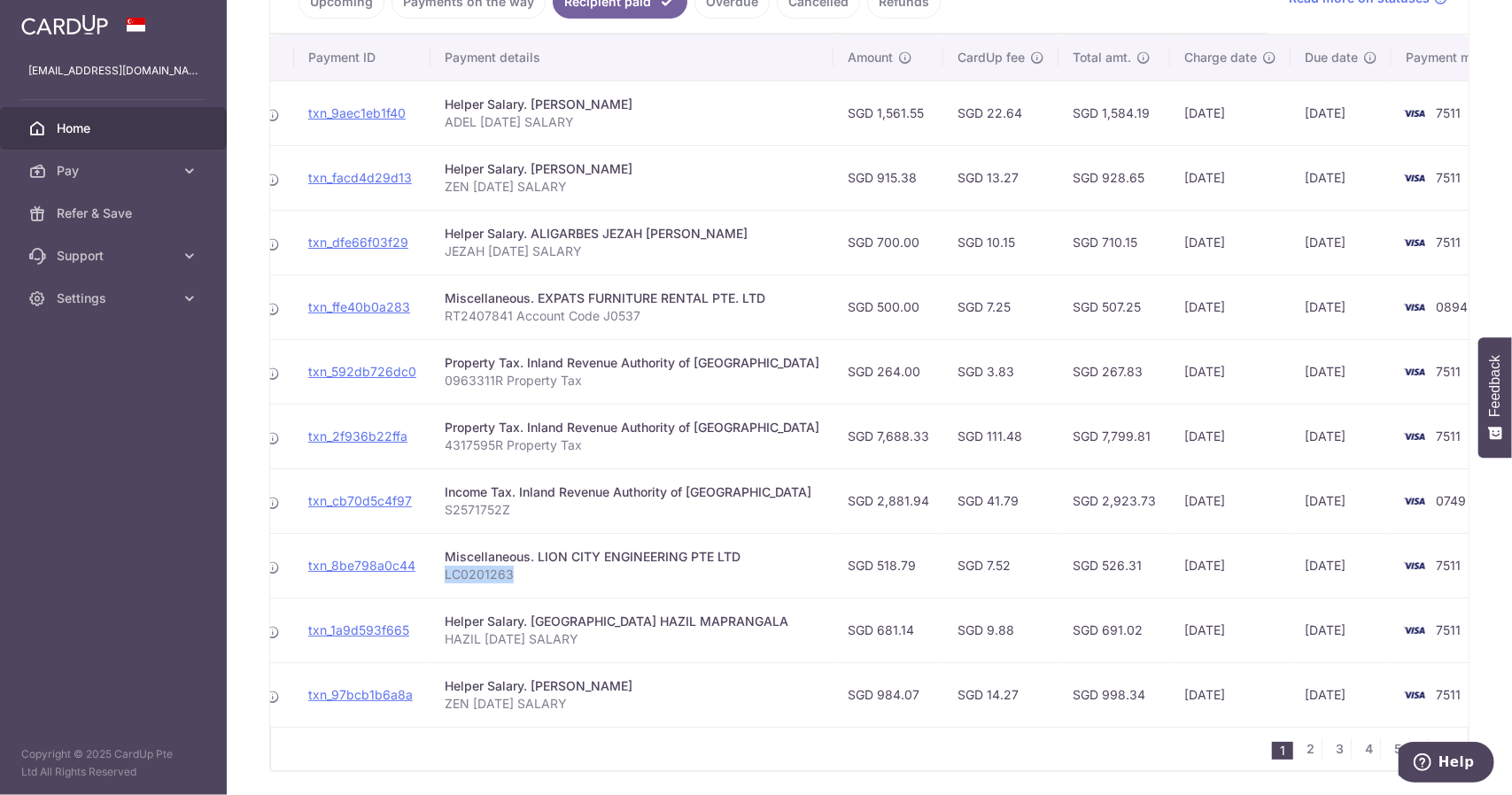
scroll to position [442, 0]
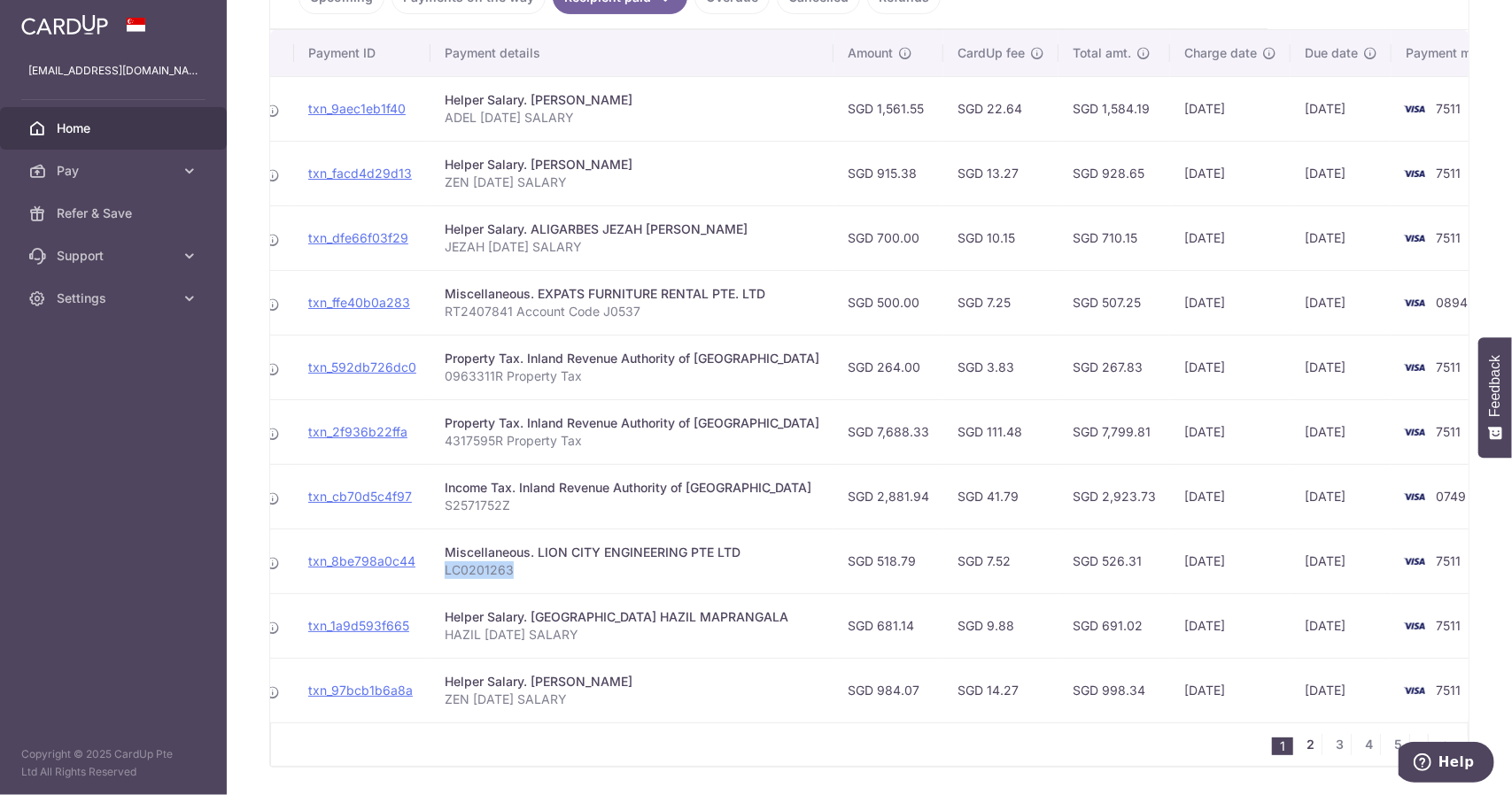
click at [1308, 747] on link "2" at bounding box center [1311, 745] width 22 height 22
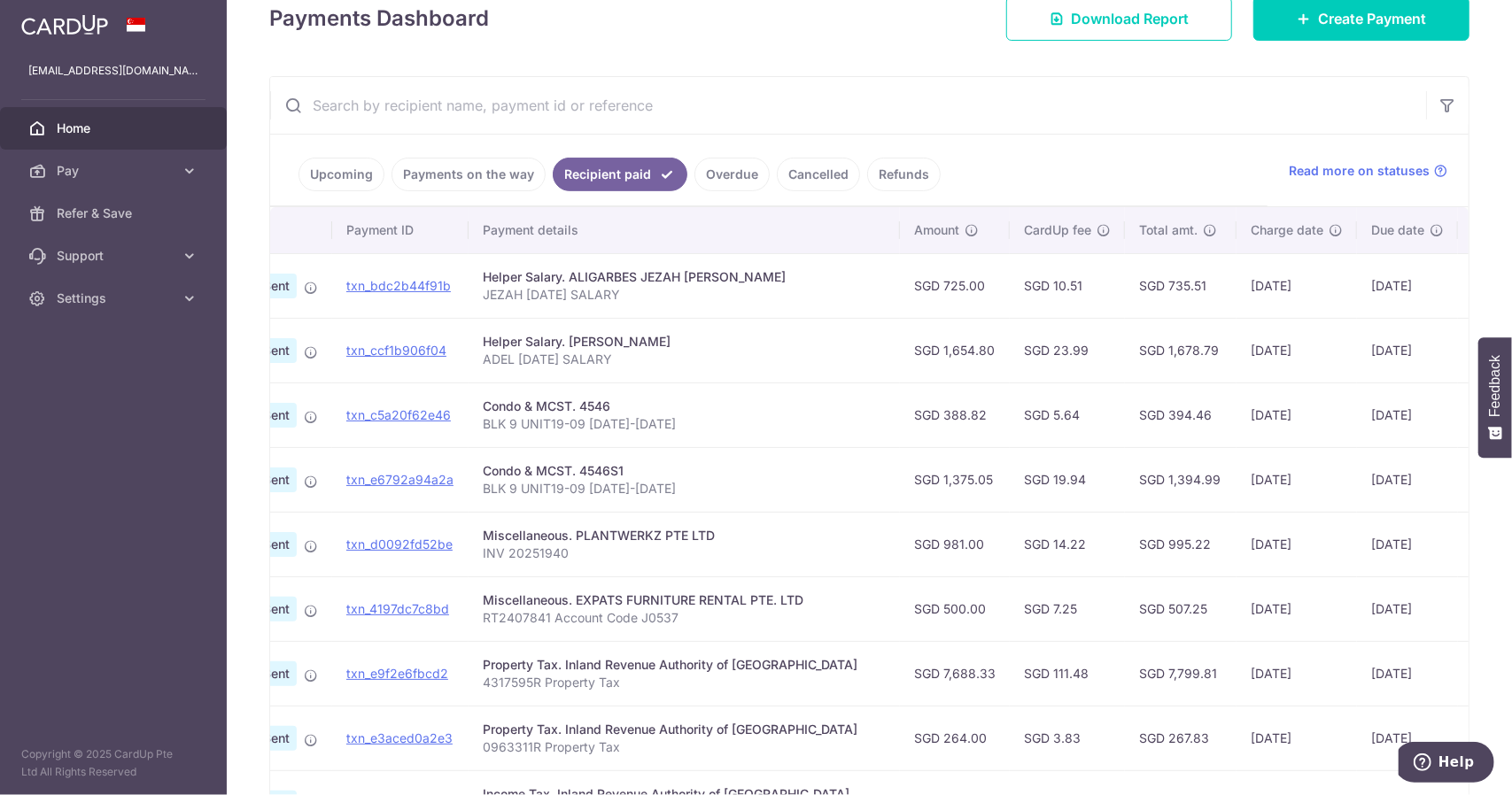
scroll to position [0, 238]
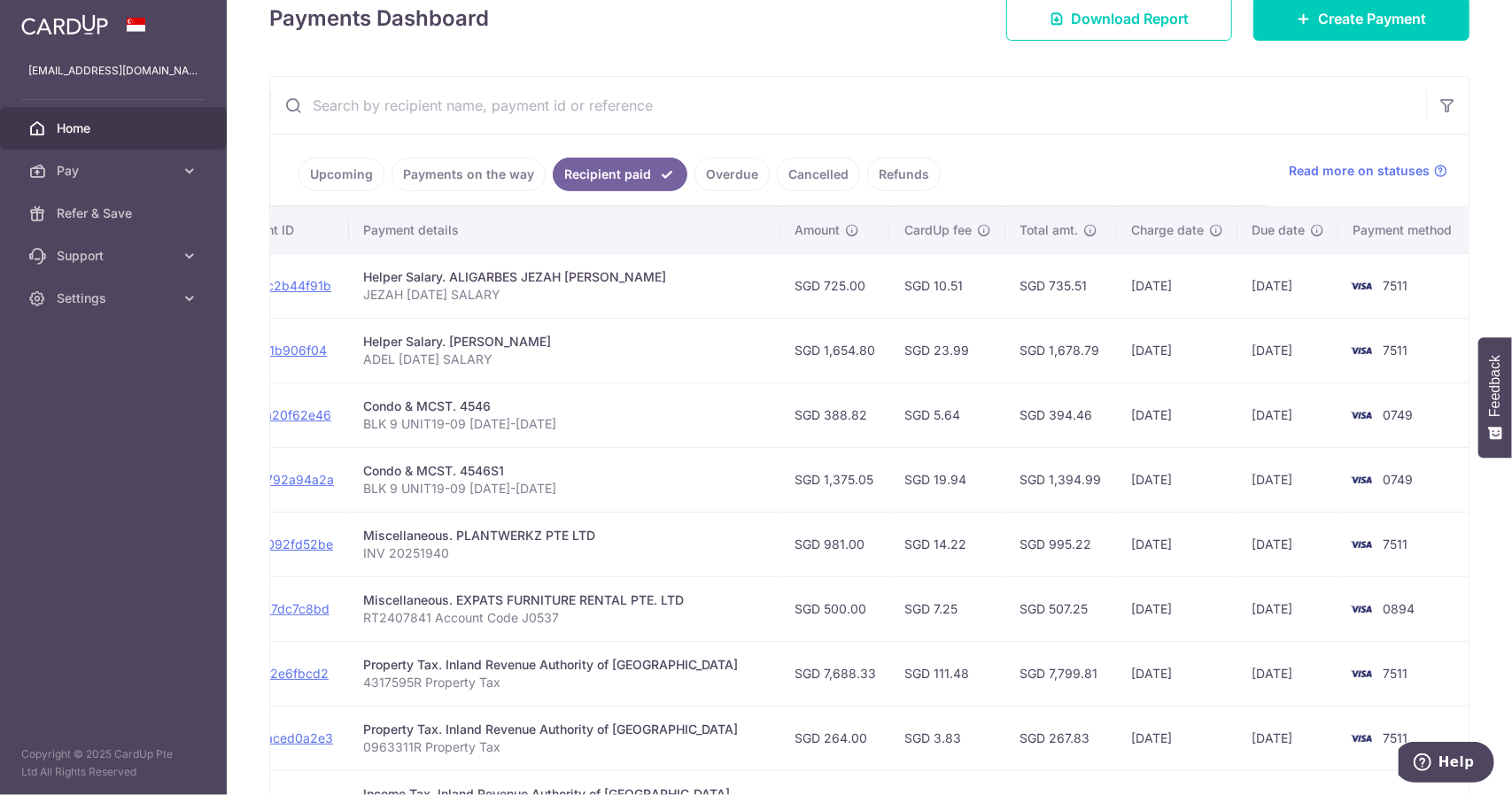
drag, startPoint x: 1134, startPoint y: 626, endPoint x: 1493, endPoint y: 631, distance: 359.0
click at [1493, 631] on div "× Pause Schedule Pause all future payments in this series Pause just this one p…" at bounding box center [869, 397] width 1285 height 795
